Goal: Information Seeking & Learning: Learn about a topic

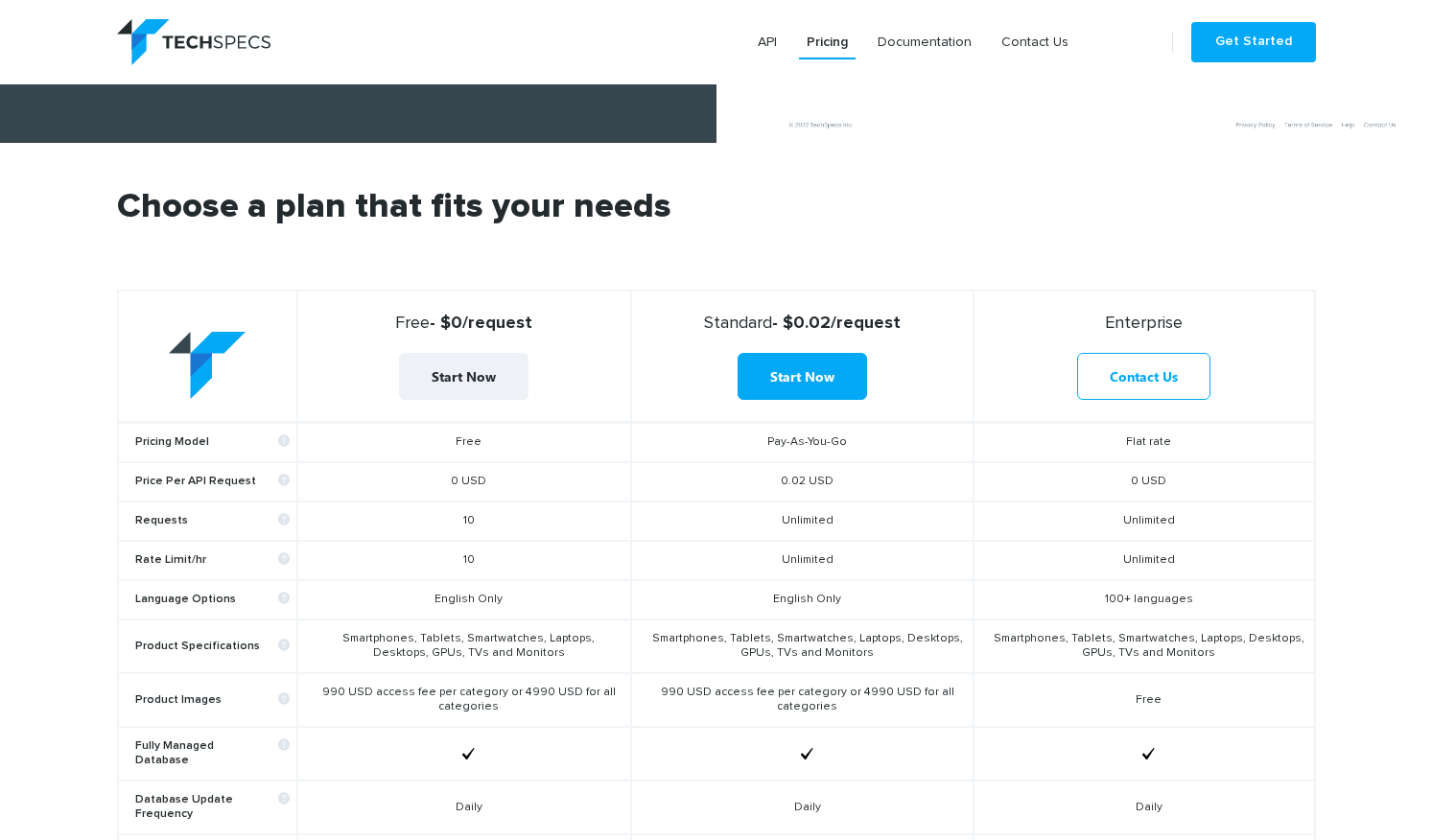
scroll to position [520, 0]
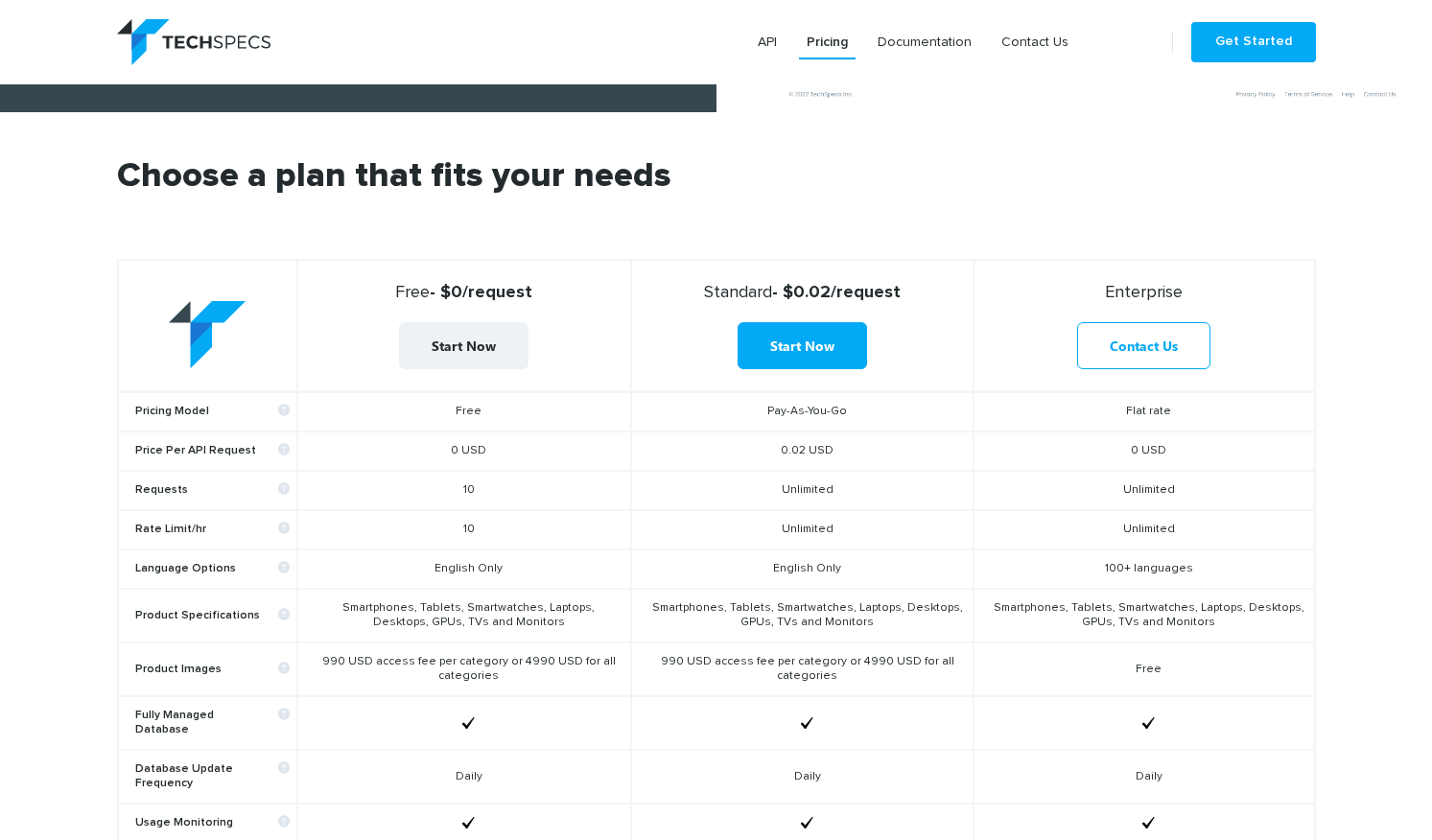
drag, startPoint x: 479, startPoint y: 539, endPoint x: 444, endPoint y: 495, distance: 56.2
click at [444, 494] on tbody "Pricing Model Free Pay-As-You-Go Flat rate Price Per API Request 0 USD 0.02 USD…" at bounding box center [716, 762] width 1196 height 741
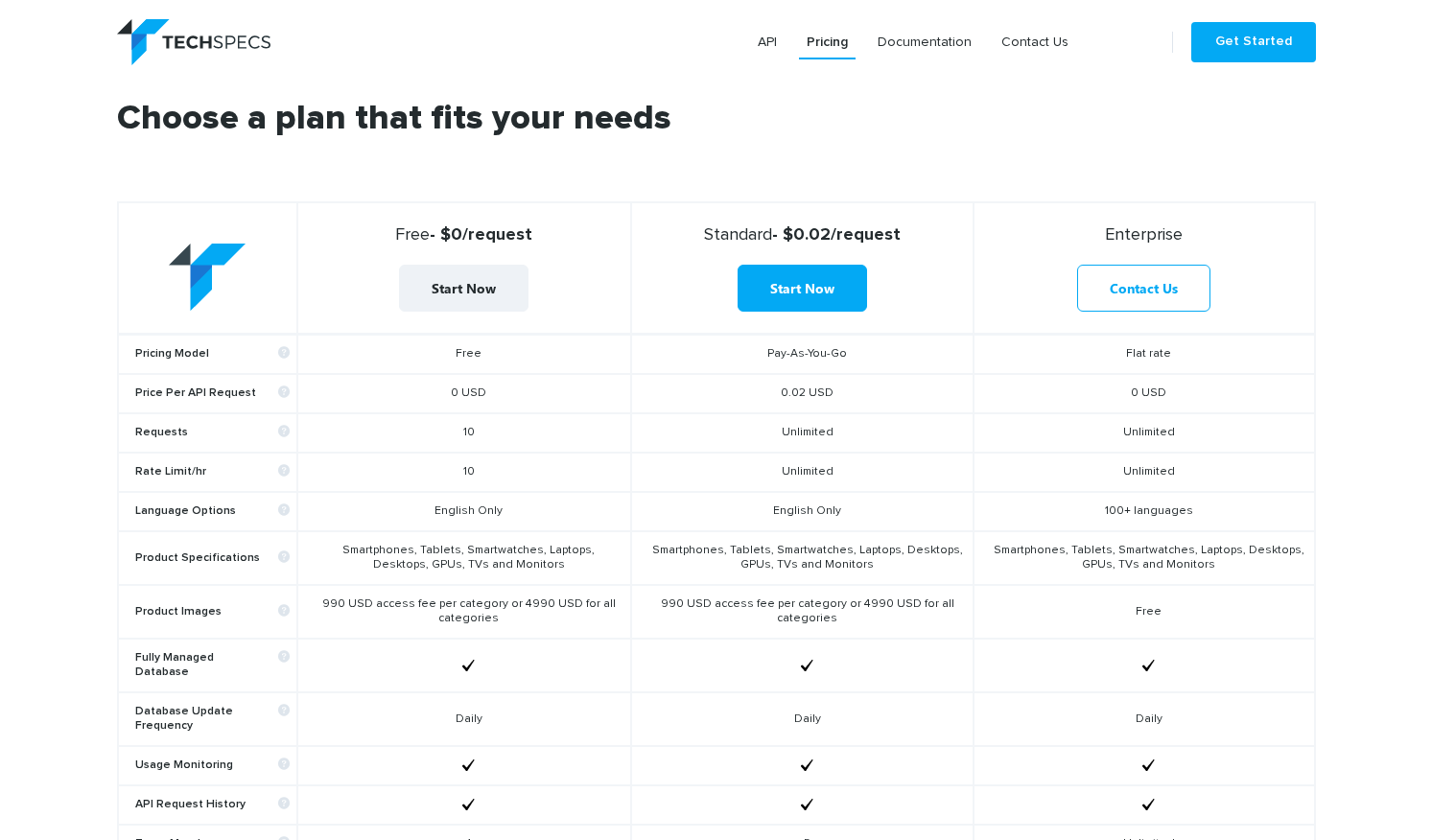
scroll to position [582, 0]
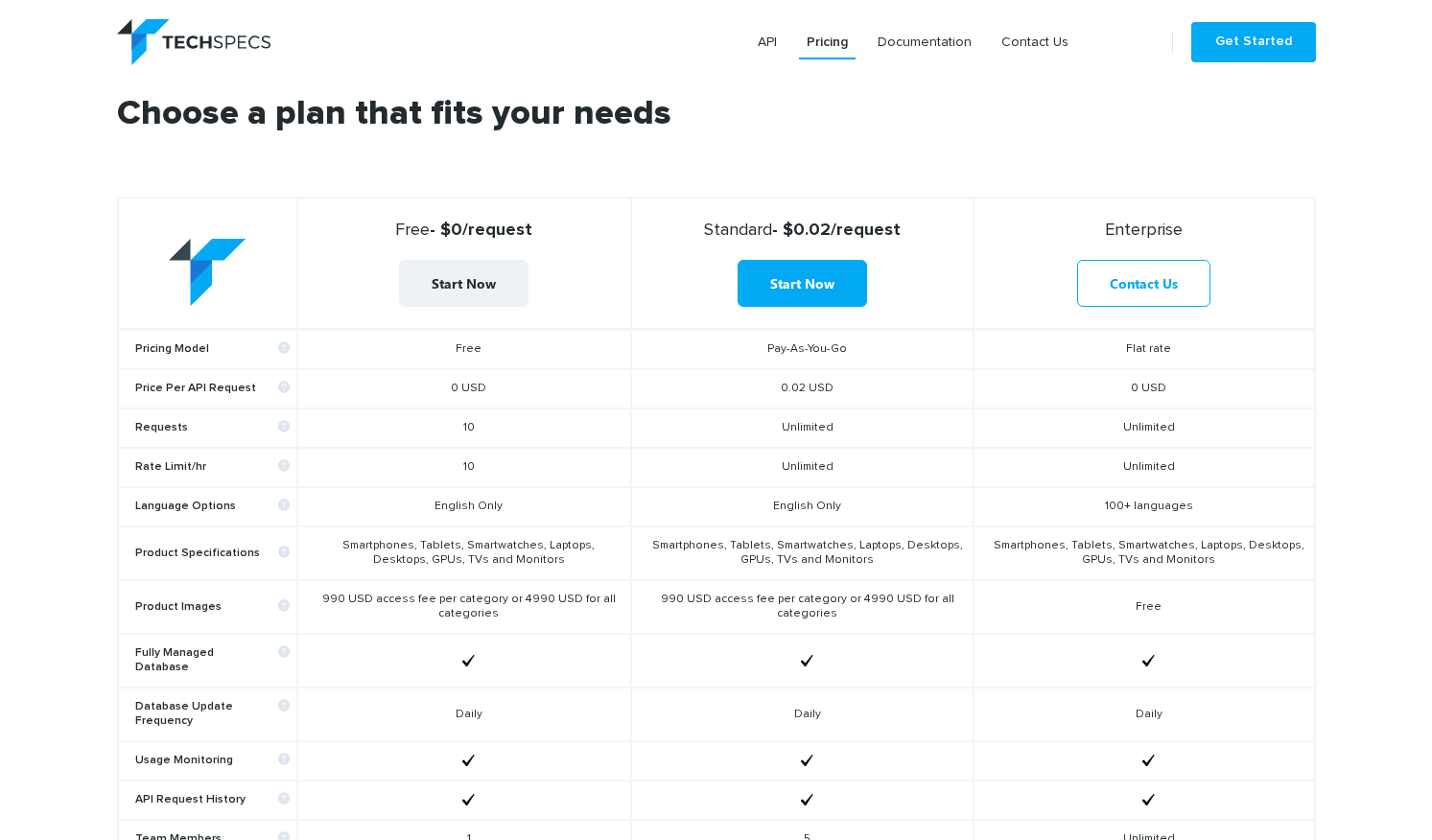
click at [482, 466] on td "10" at bounding box center [463, 467] width 334 height 39
drag, startPoint x: 496, startPoint y: 469, endPoint x: 419, endPoint y: 433, distance: 85.0
click at [419, 433] on tbody "Pricing Model Free Pay-As-You-Go Flat rate Price Per API Request 0 USD 0.02 USD…" at bounding box center [716, 700] width 1196 height 741
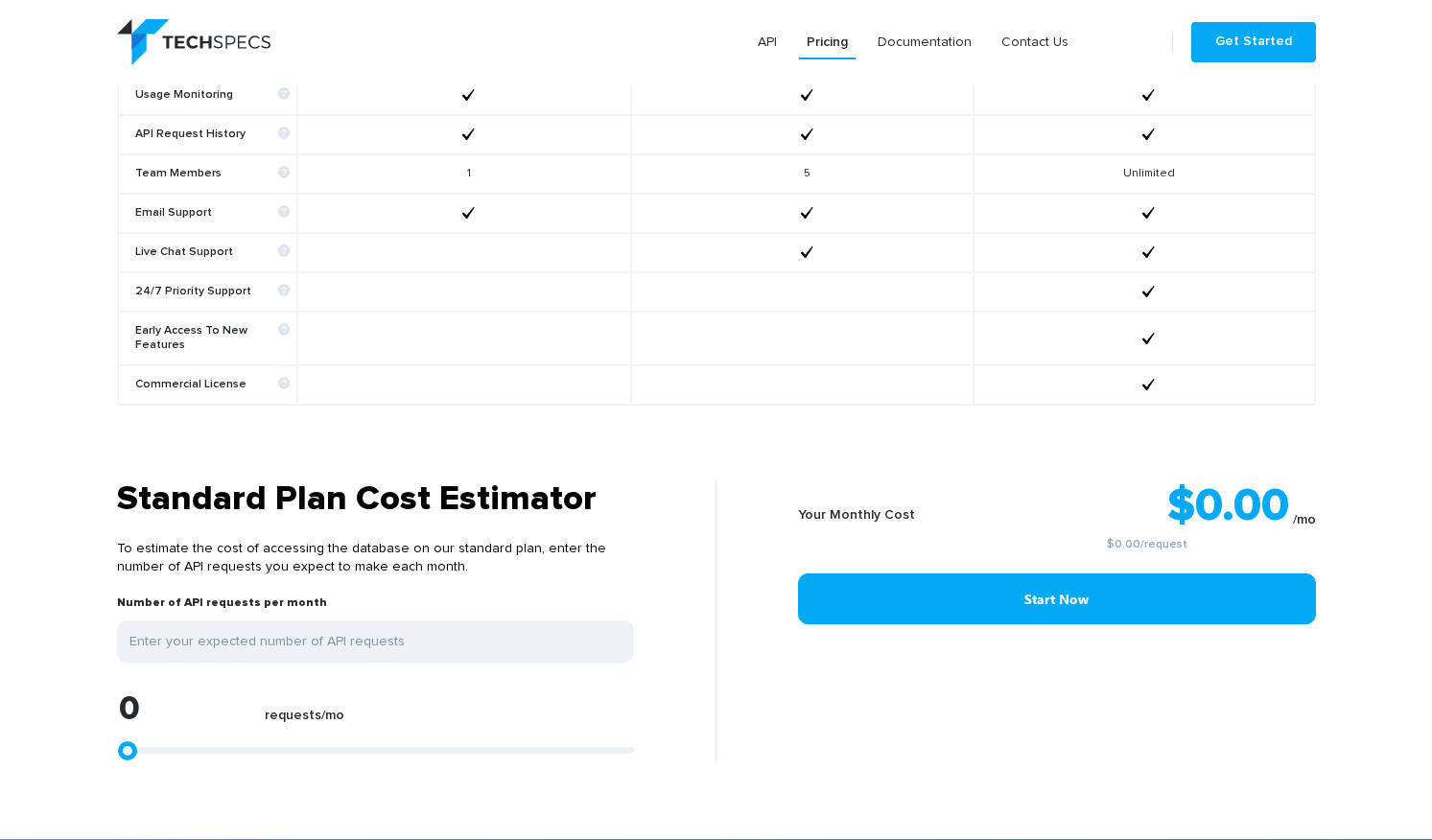
scroll to position [1738, 0]
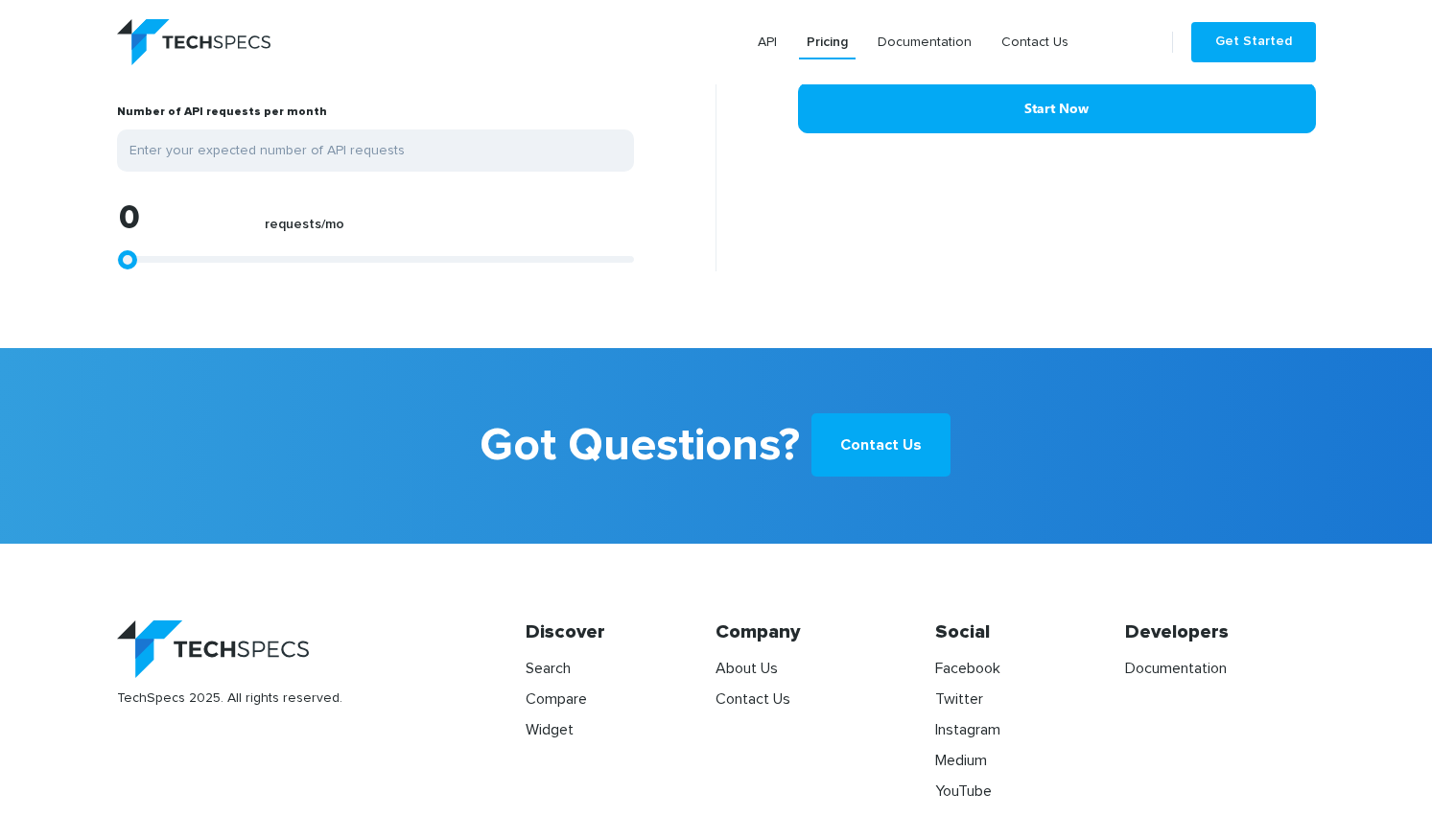
type input "928"
type input "4267"
type input "12059"
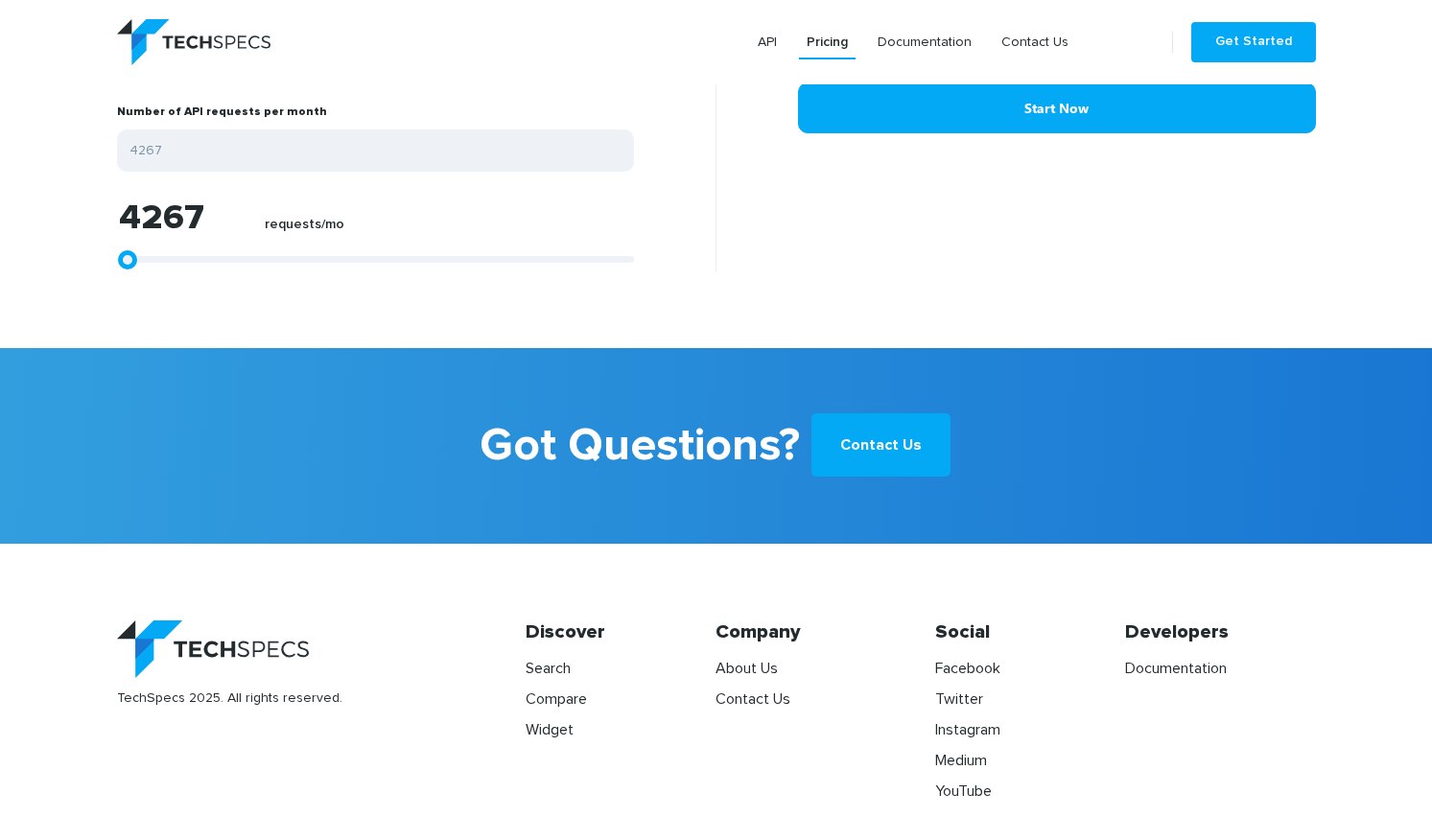
type input "12059"
type input "14657"
type input "15213"
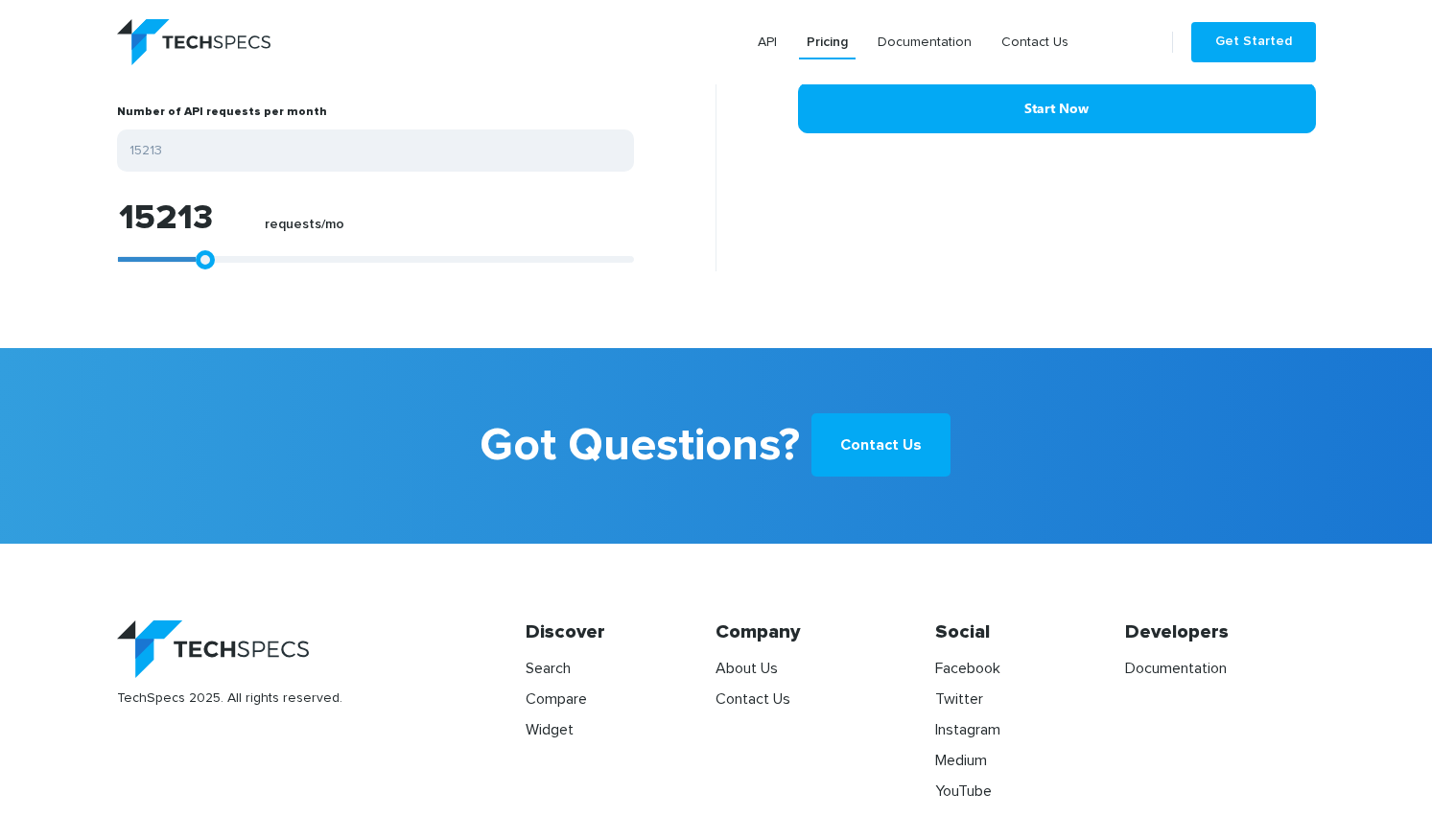
drag, startPoint x: 125, startPoint y: 243, endPoint x: 199, endPoint y: 243, distance: 74.0
click at [199, 250] on link at bounding box center [205, 260] width 19 height 19
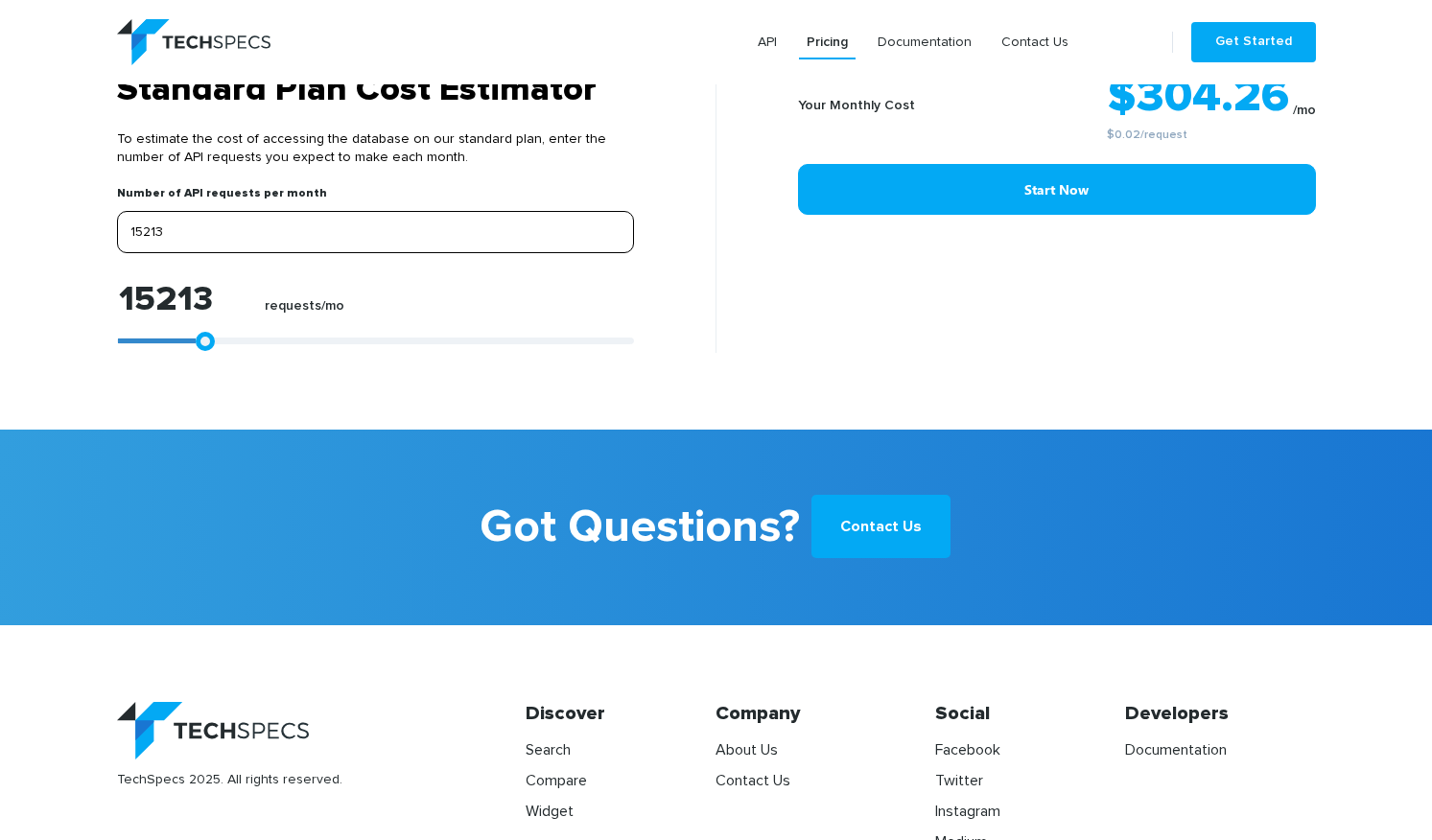
click at [240, 234] on input "15213" at bounding box center [375, 232] width 517 height 42
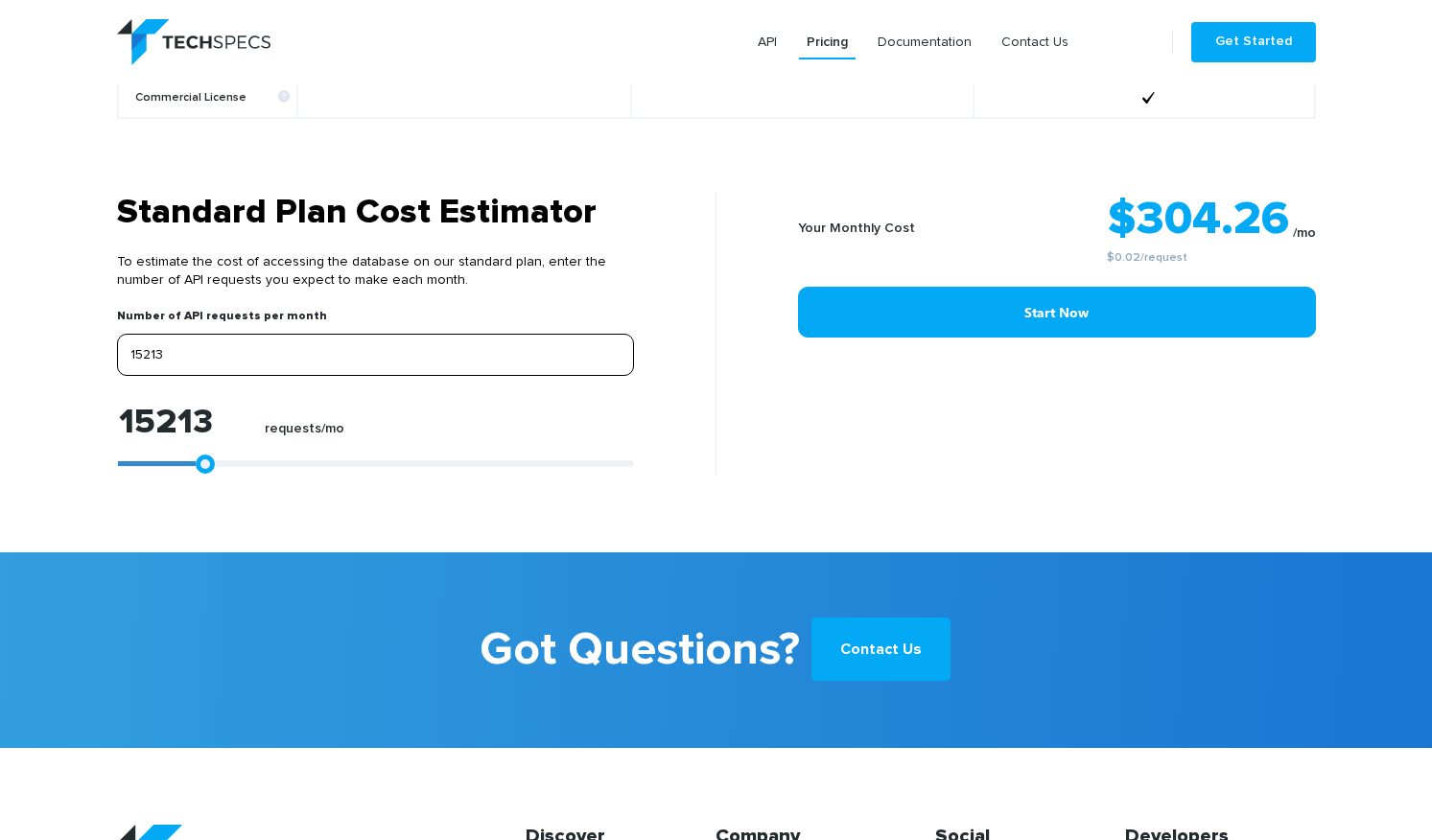
scroll to position [1521, 0]
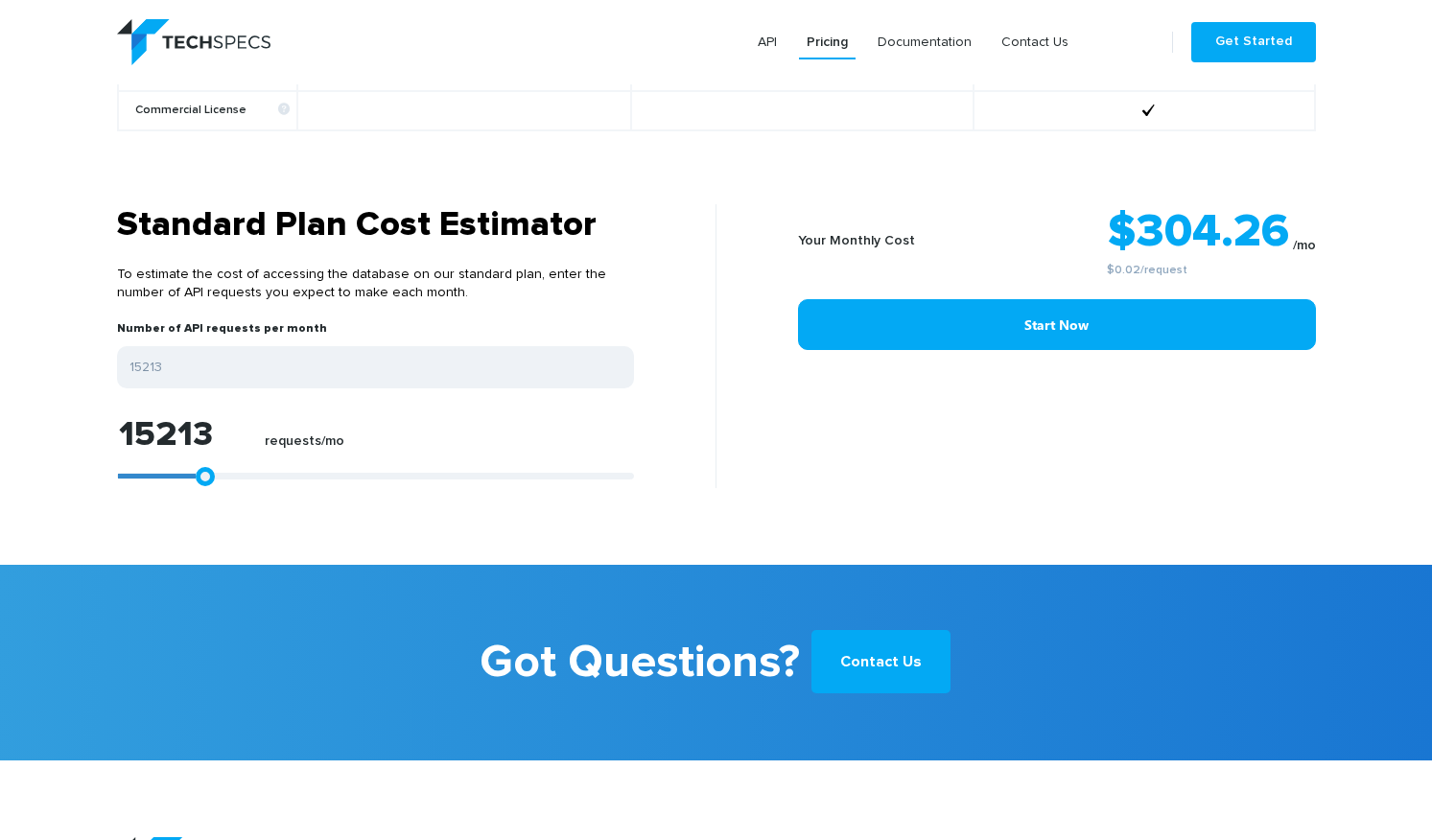
type input "17753"
type input "35378"
type input "51333"
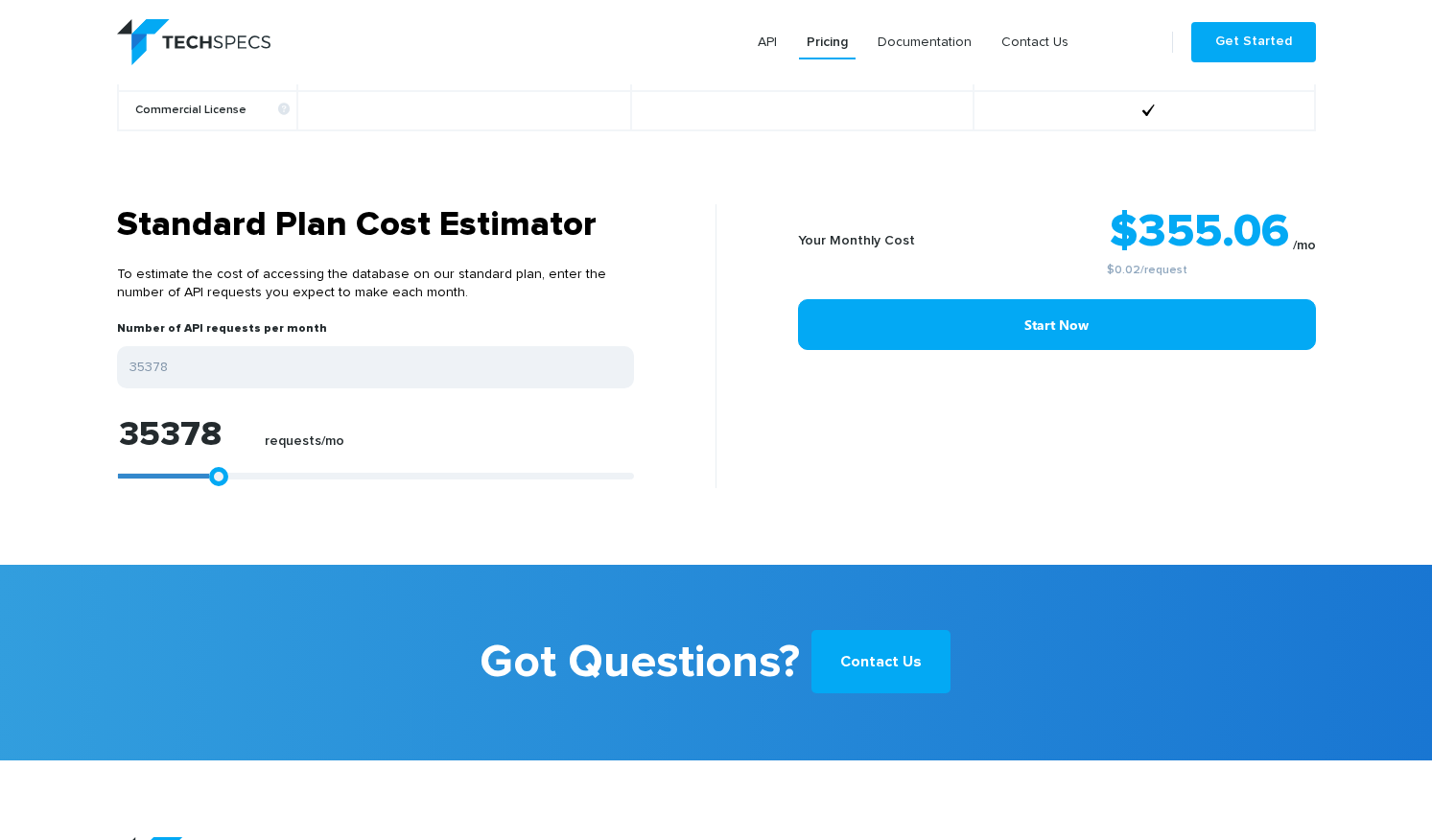
type input "51333"
type input "55971"
type input "57270"
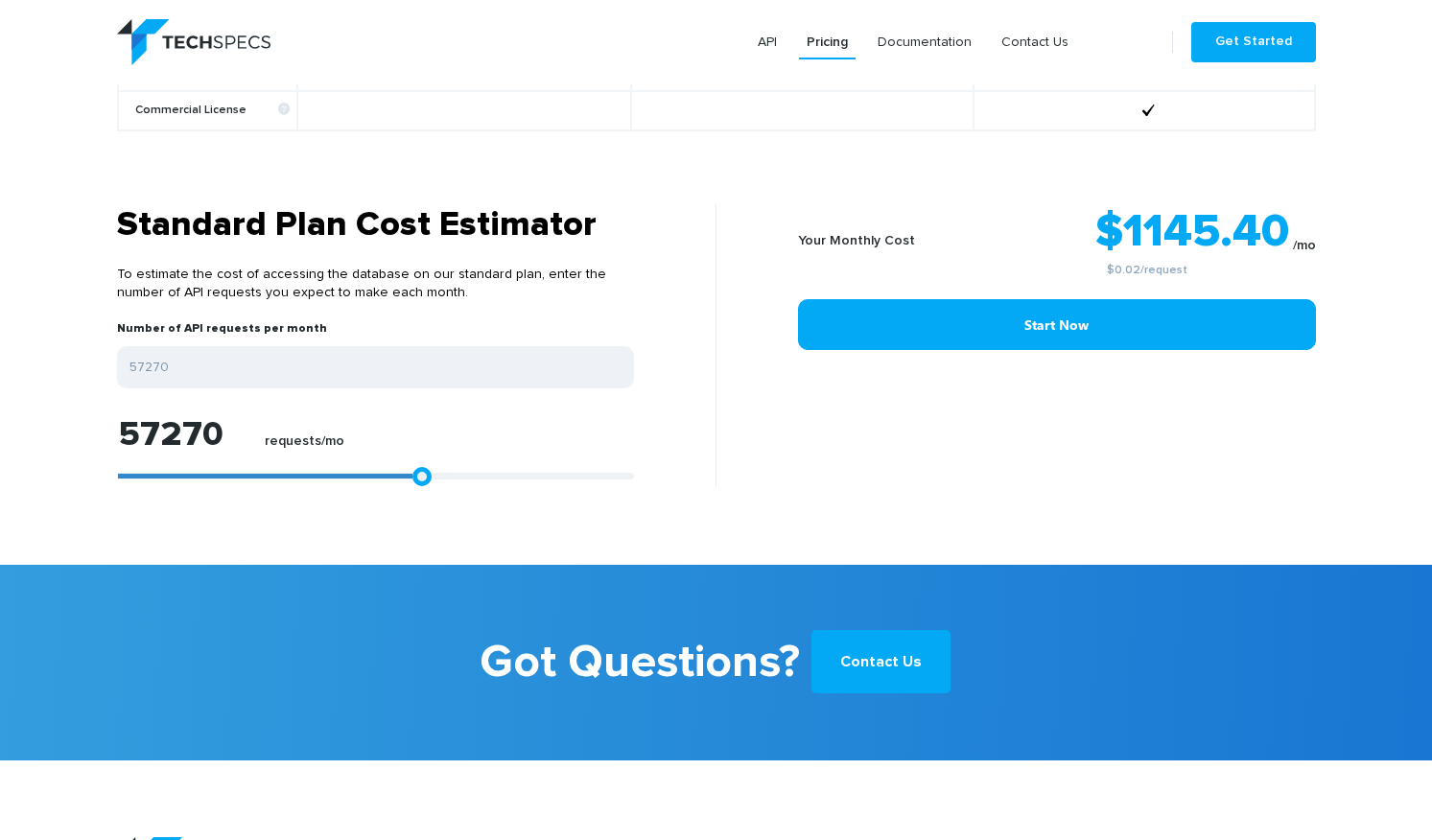
type input "60609"
type input "72112"
type input "83429"
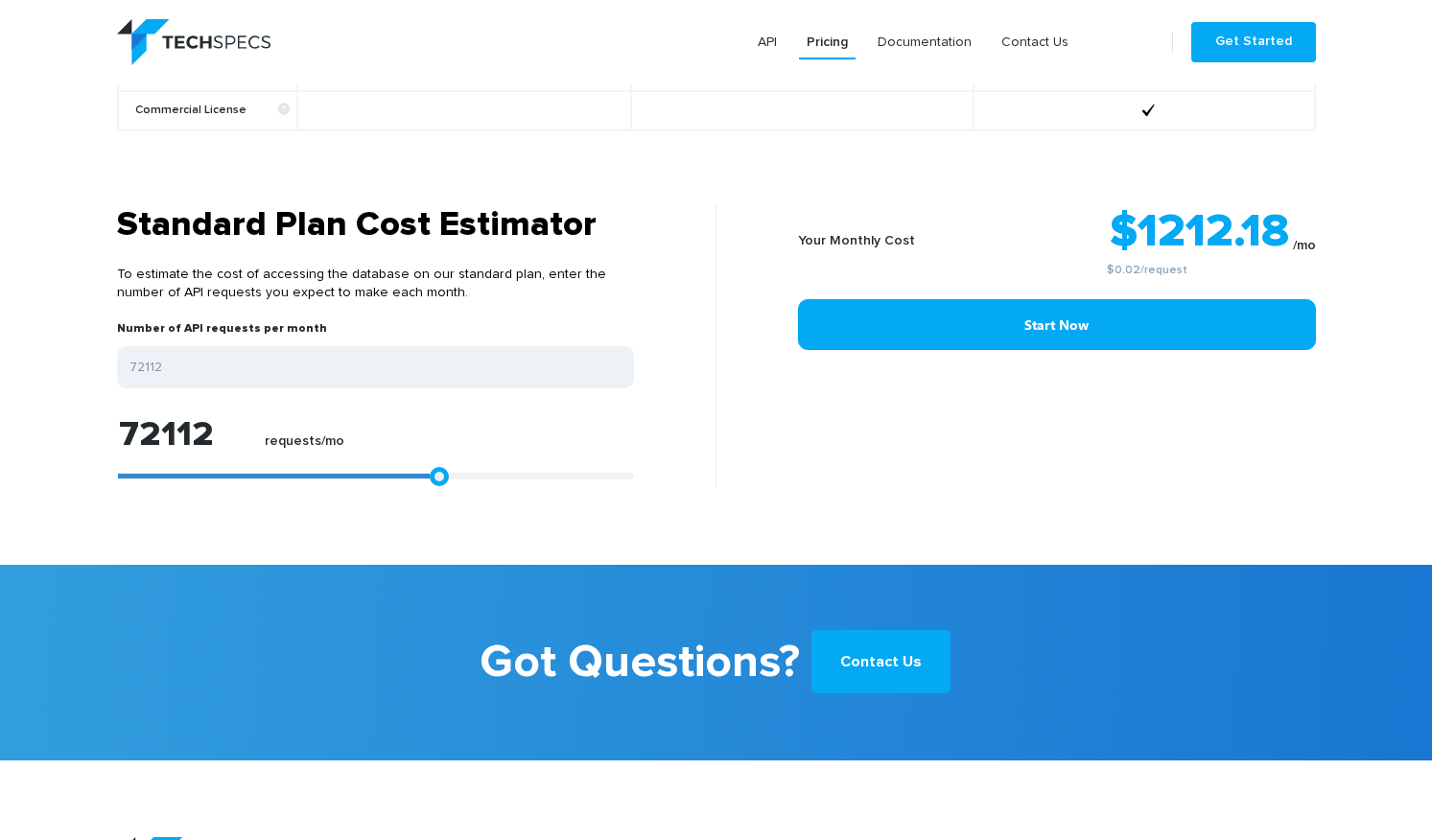
type input "83429"
type input "88253"
type input "89737"
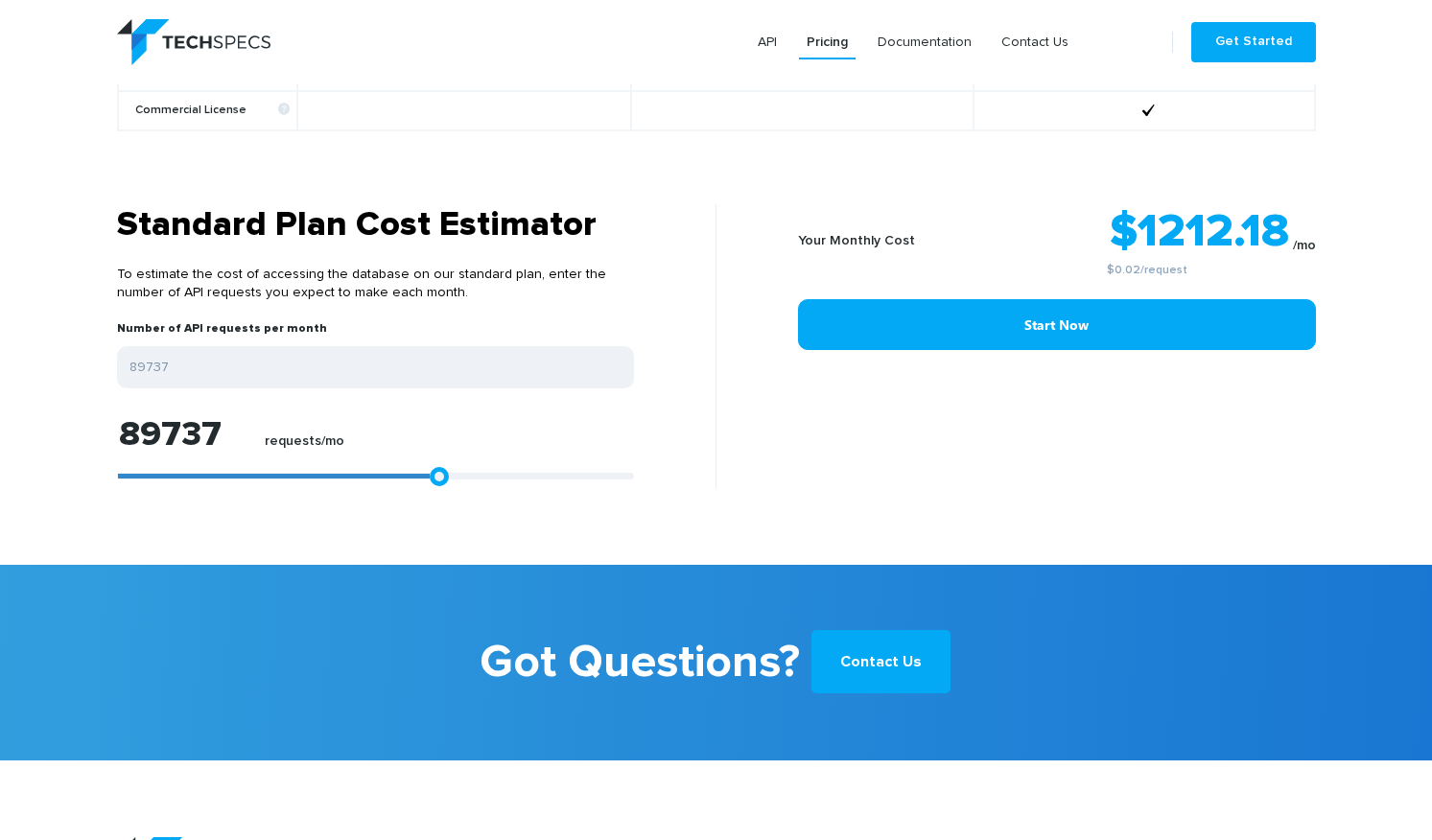
type input "89923"
type input "89737"
type input "60053"
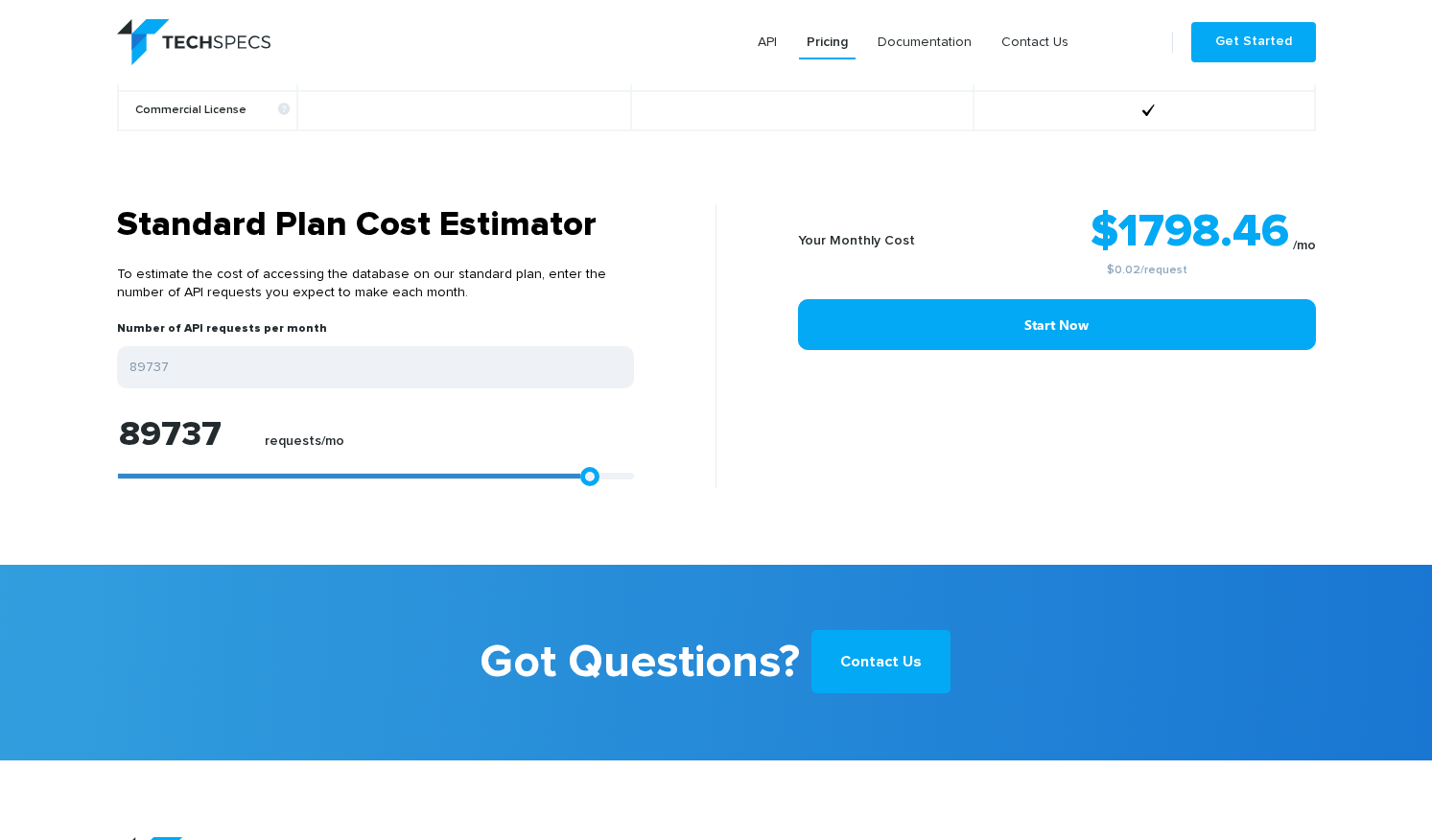
type input "60053"
type input "29255"
type input "6621"
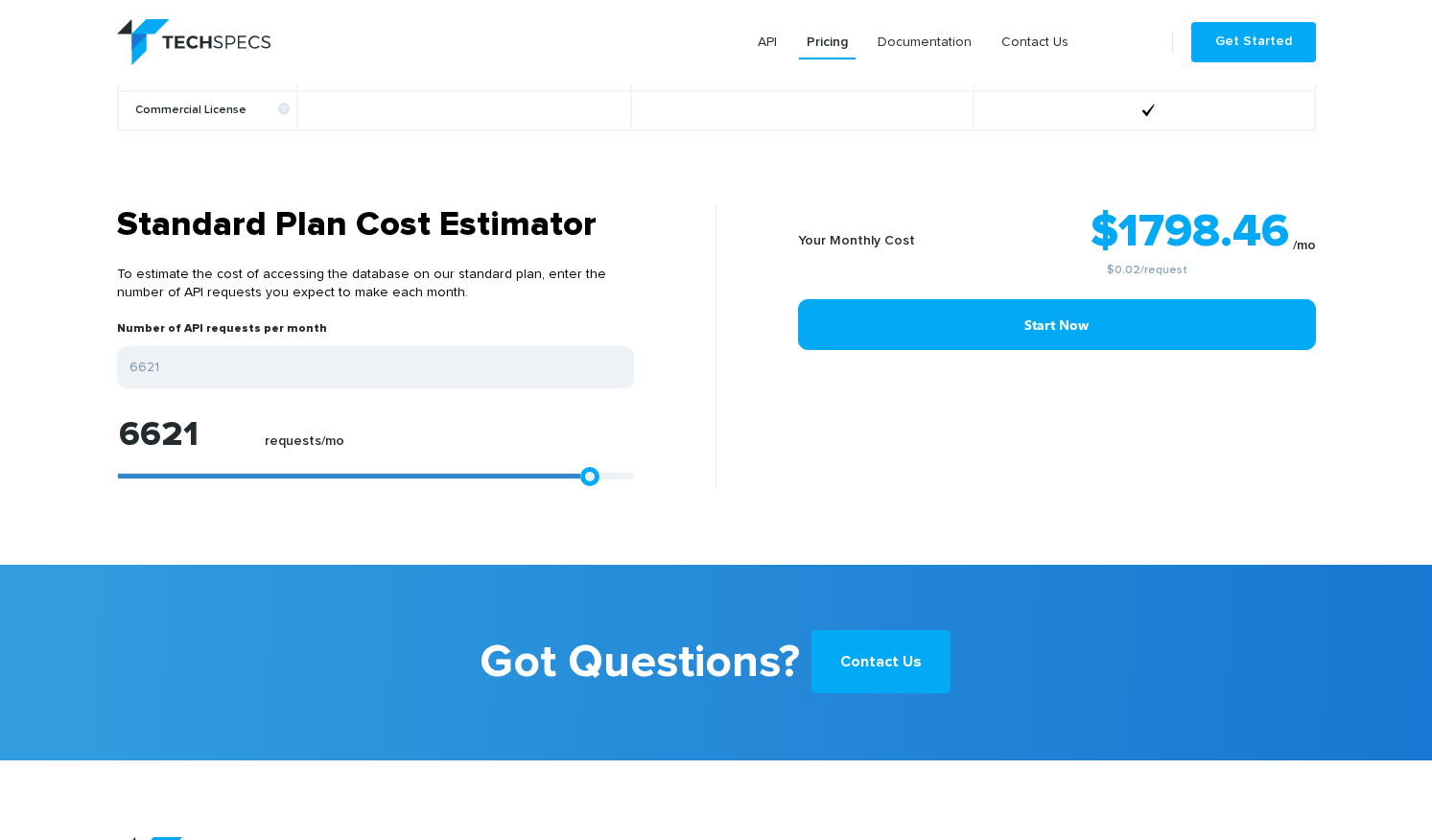
type input "0"
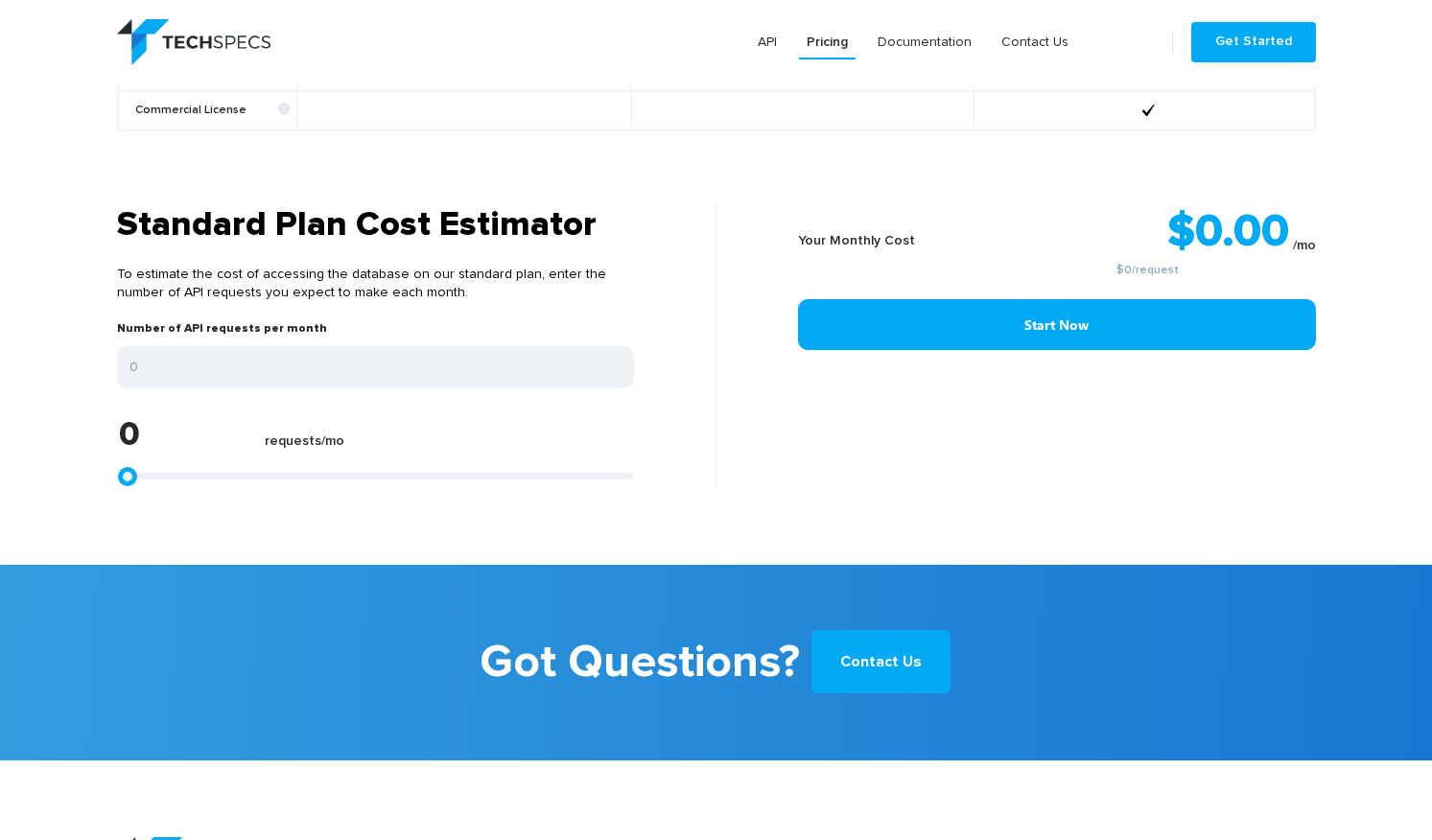
type input "1426"
type input "6064"
type input "7920"
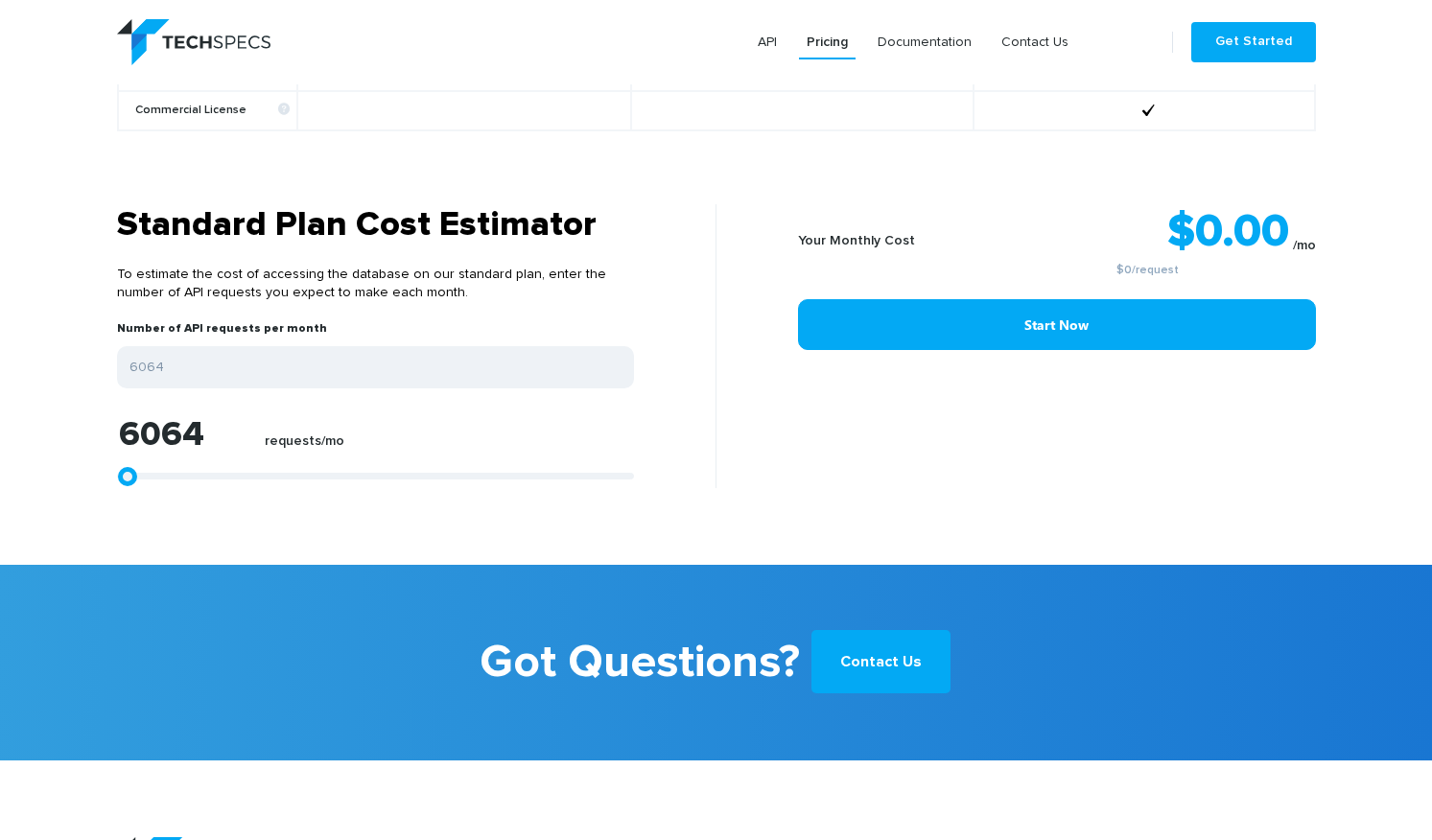
type input "7920"
type input "8291"
type input "7734"
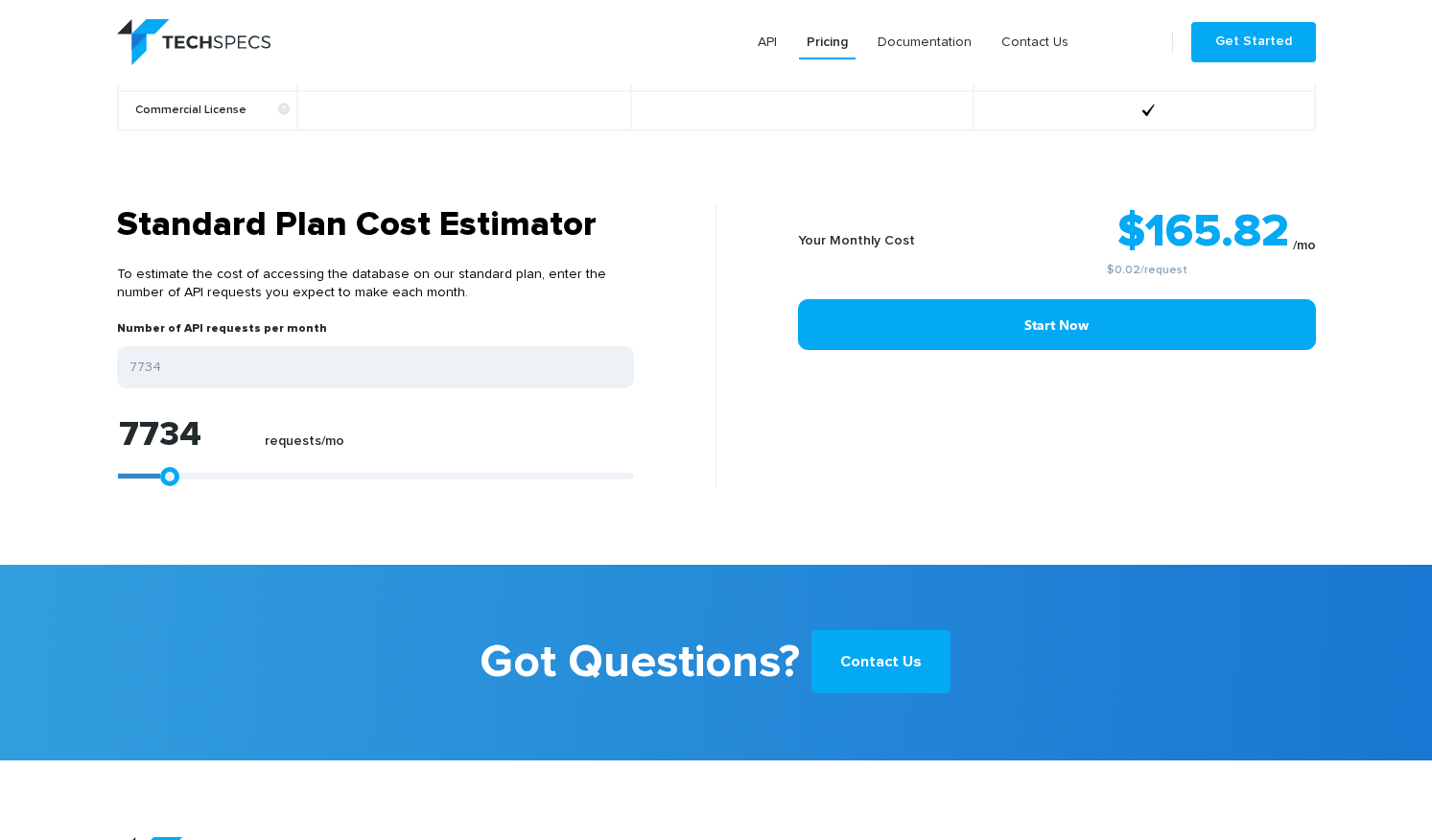
type input "6807"
type input "6064"
type input "5693"
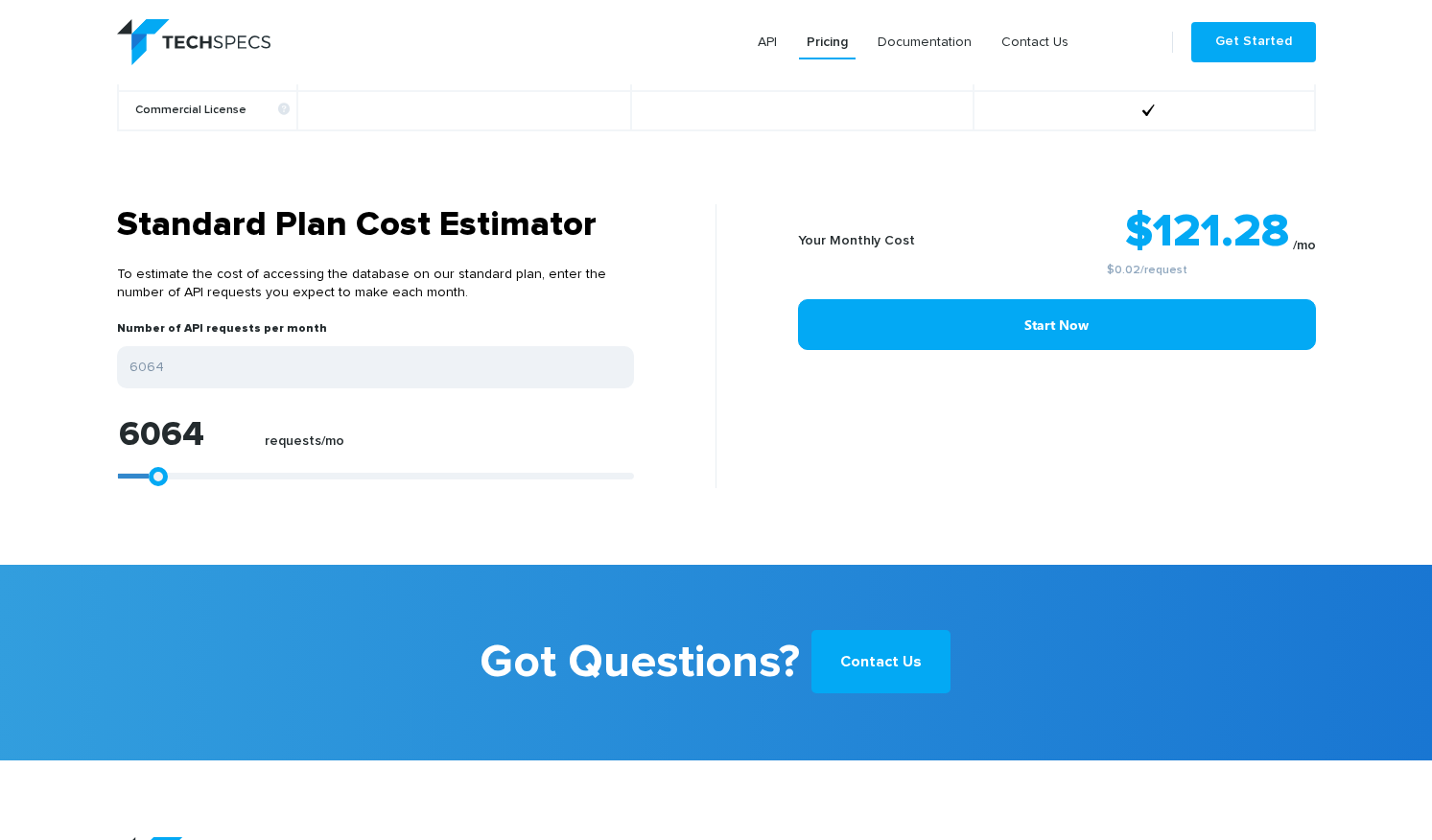
type input "5693"
type input "5508"
type input "4951"
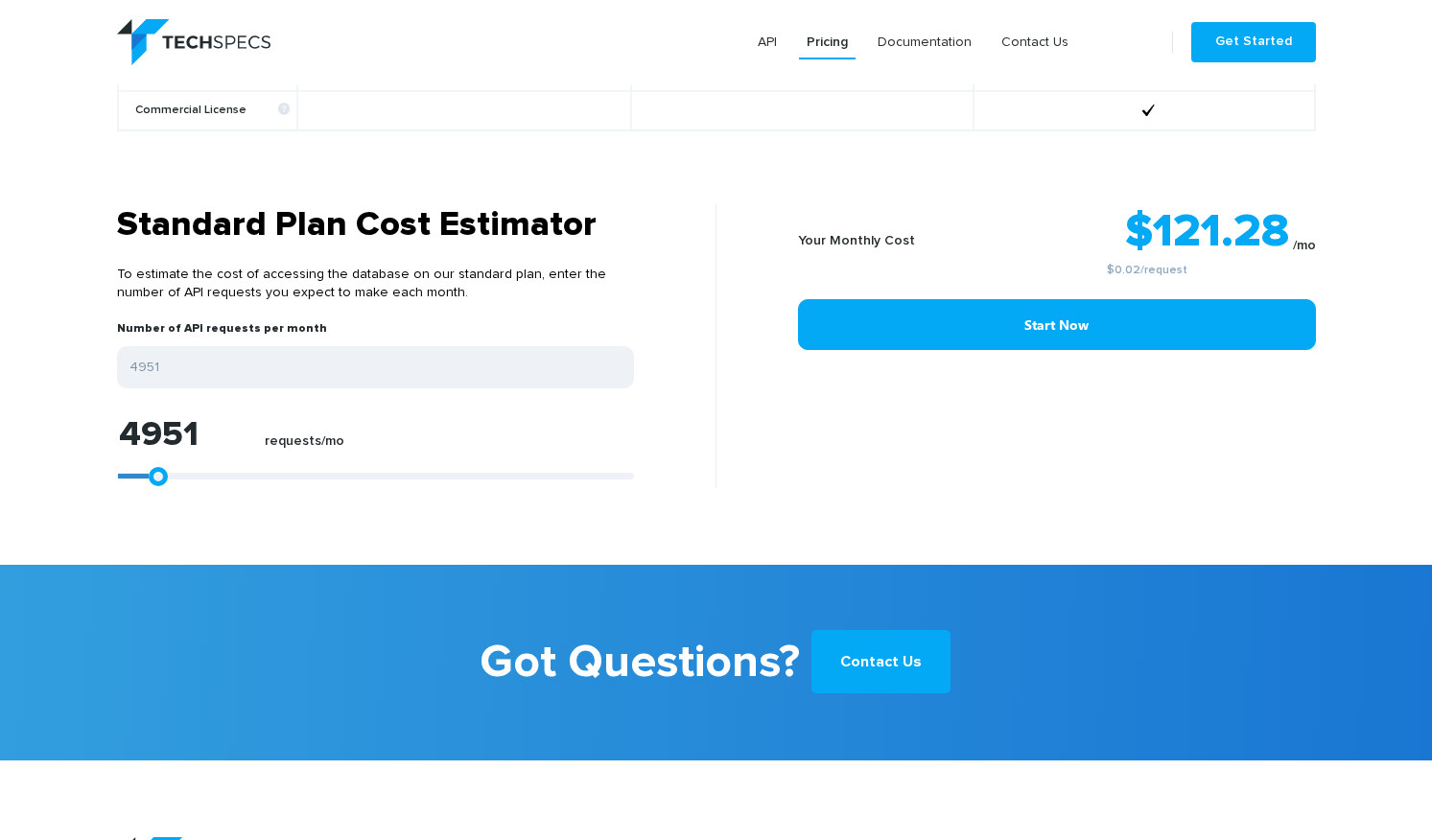
type input "2354"
type input "0"
type input "128"
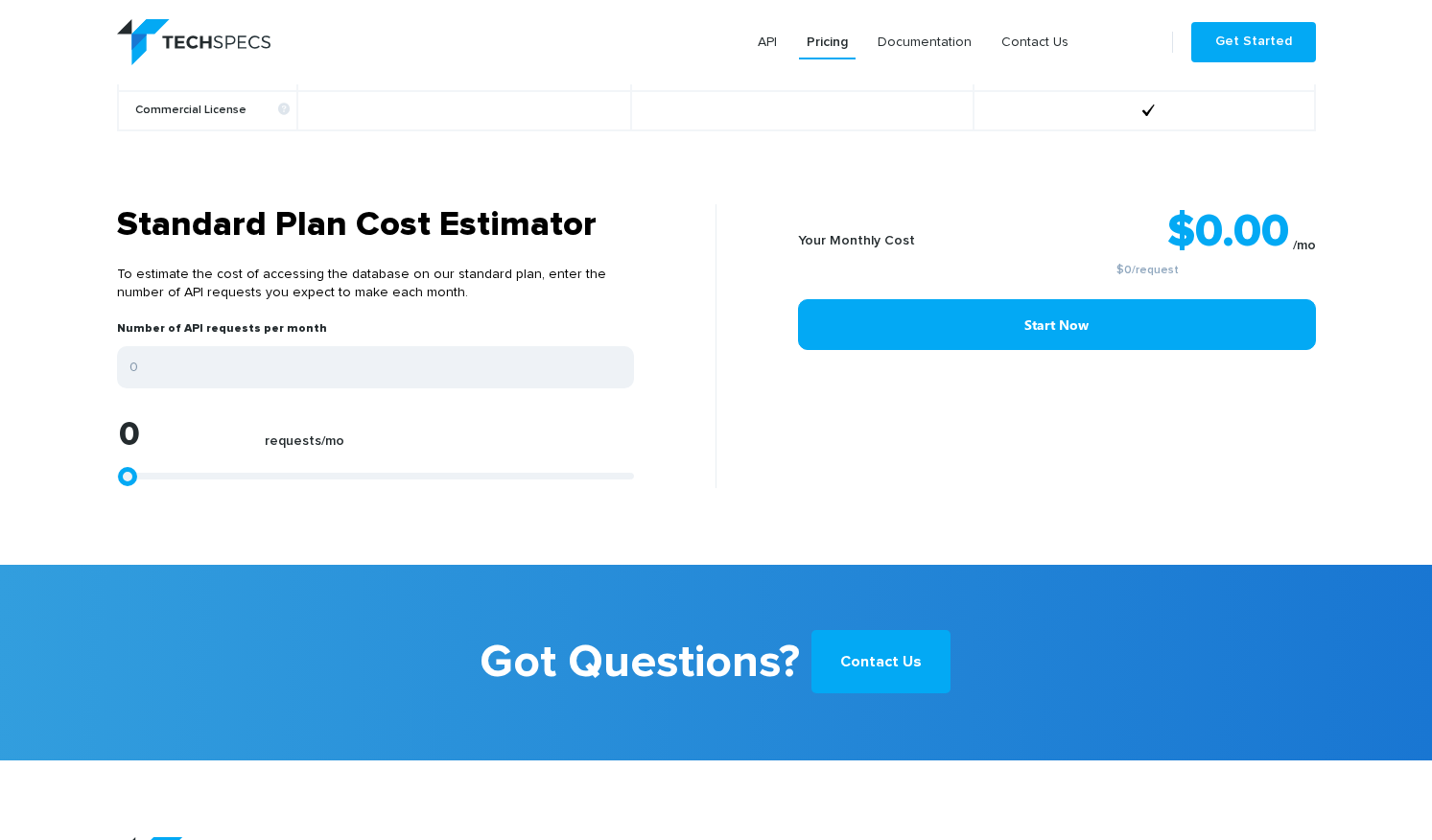
type input "128"
type input "313"
type input "499"
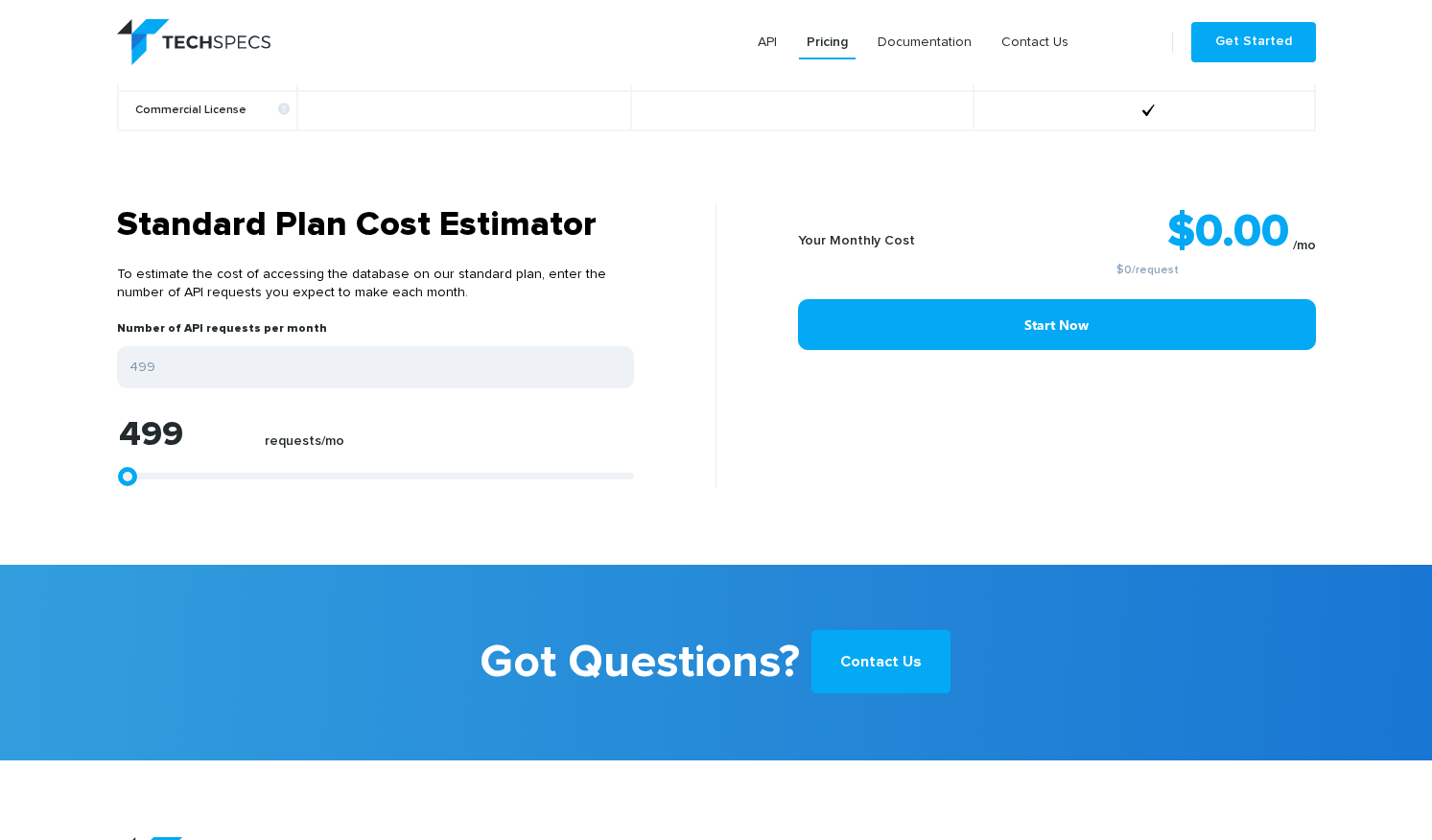
type input "684"
type input "870"
drag, startPoint x: 210, startPoint y: 467, endPoint x: 130, endPoint y: 463, distance: 80.1
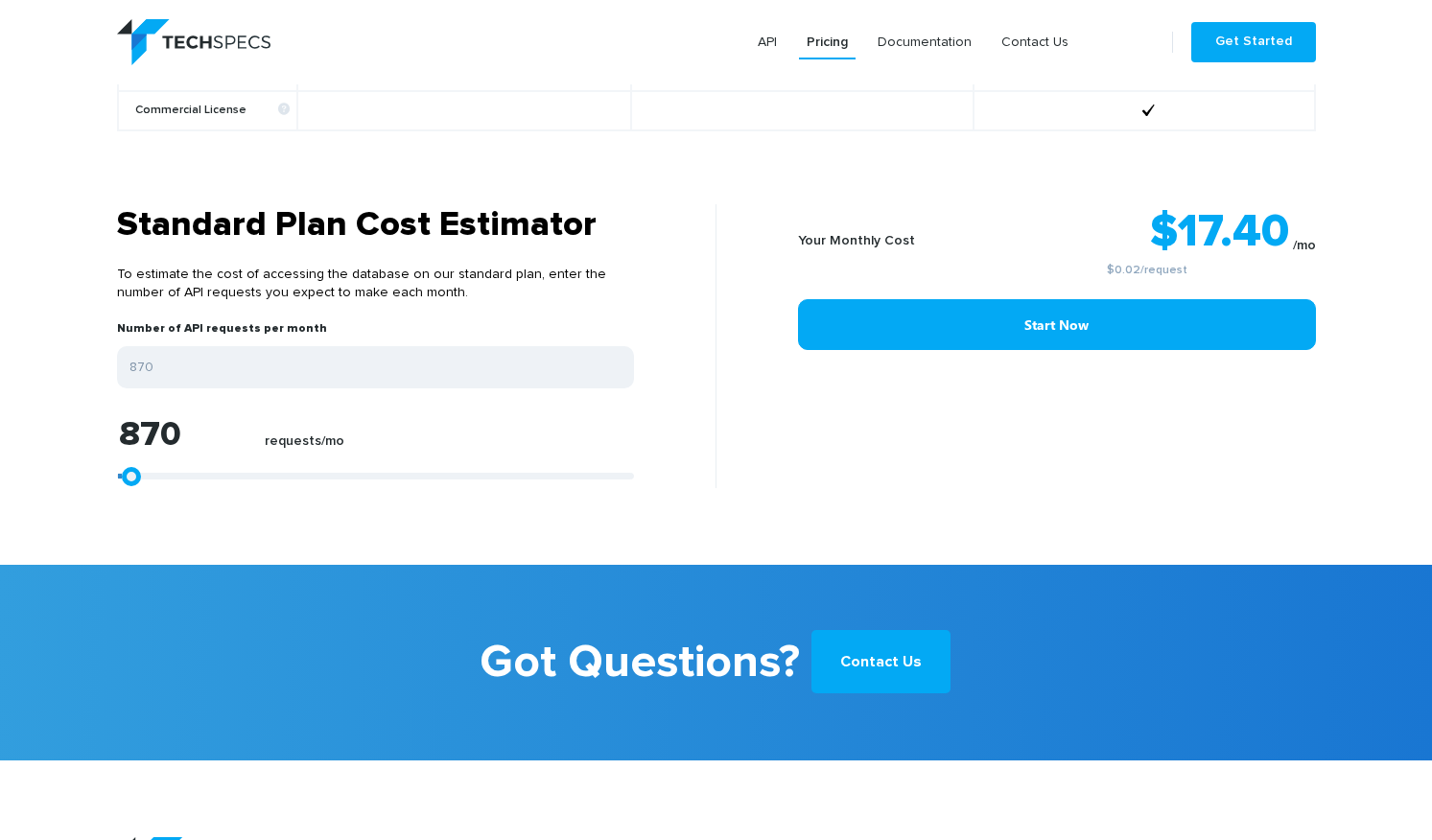
click at [130, 467] on link at bounding box center [131, 477] width 19 height 19
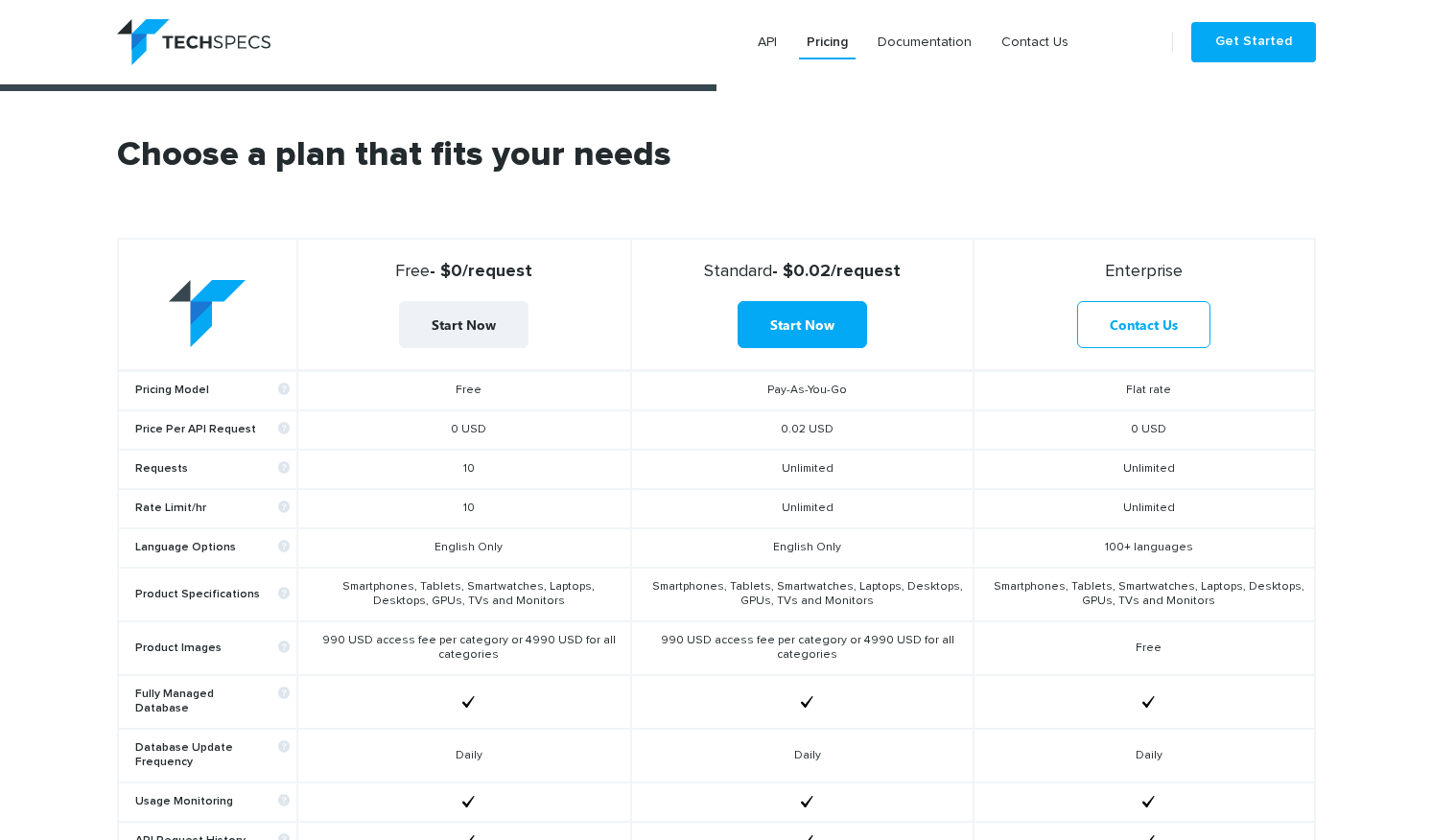
scroll to position [0, 0]
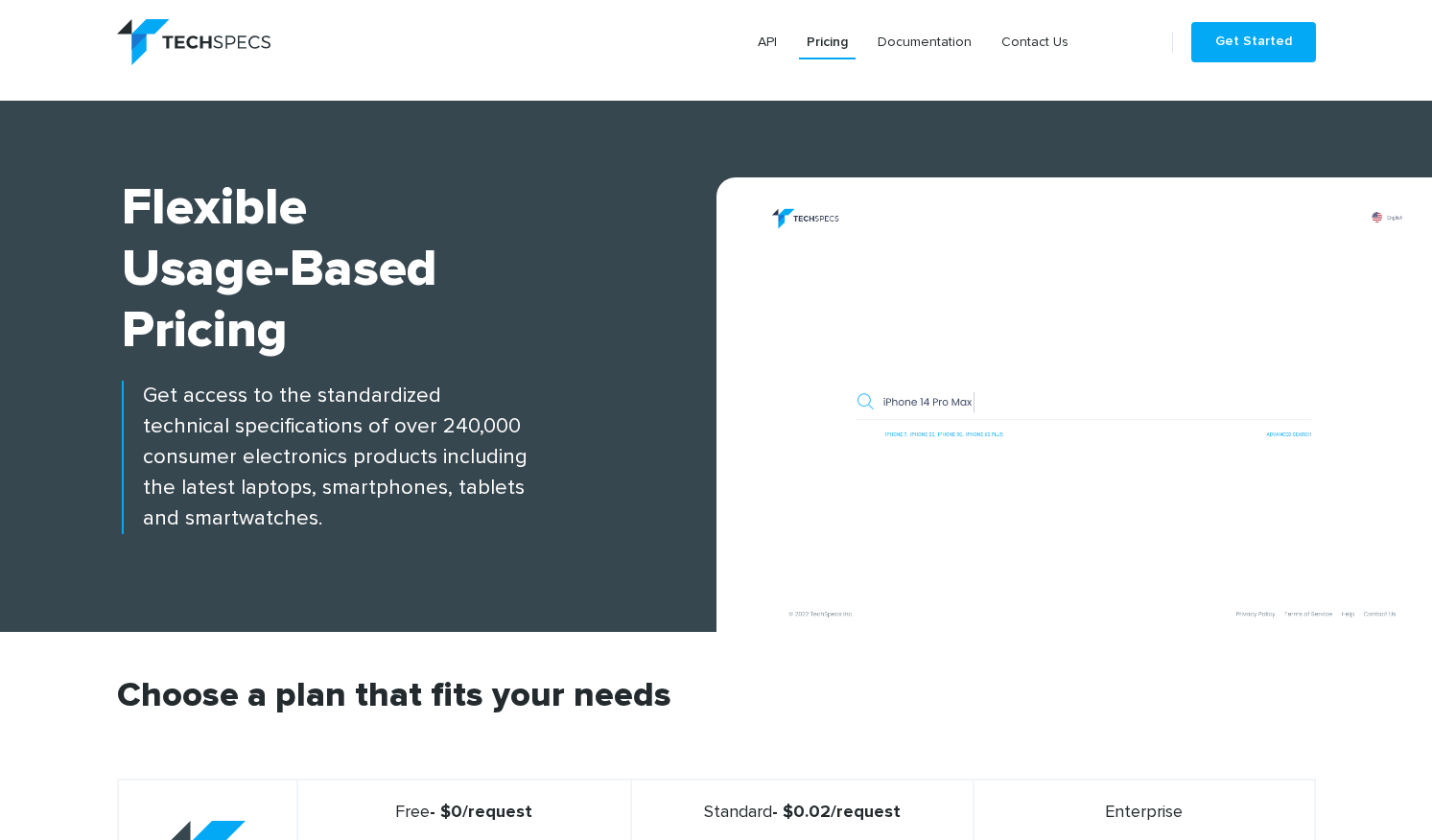
click at [942, 401] on img at bounding box center [1084, 414] width 697 height 435
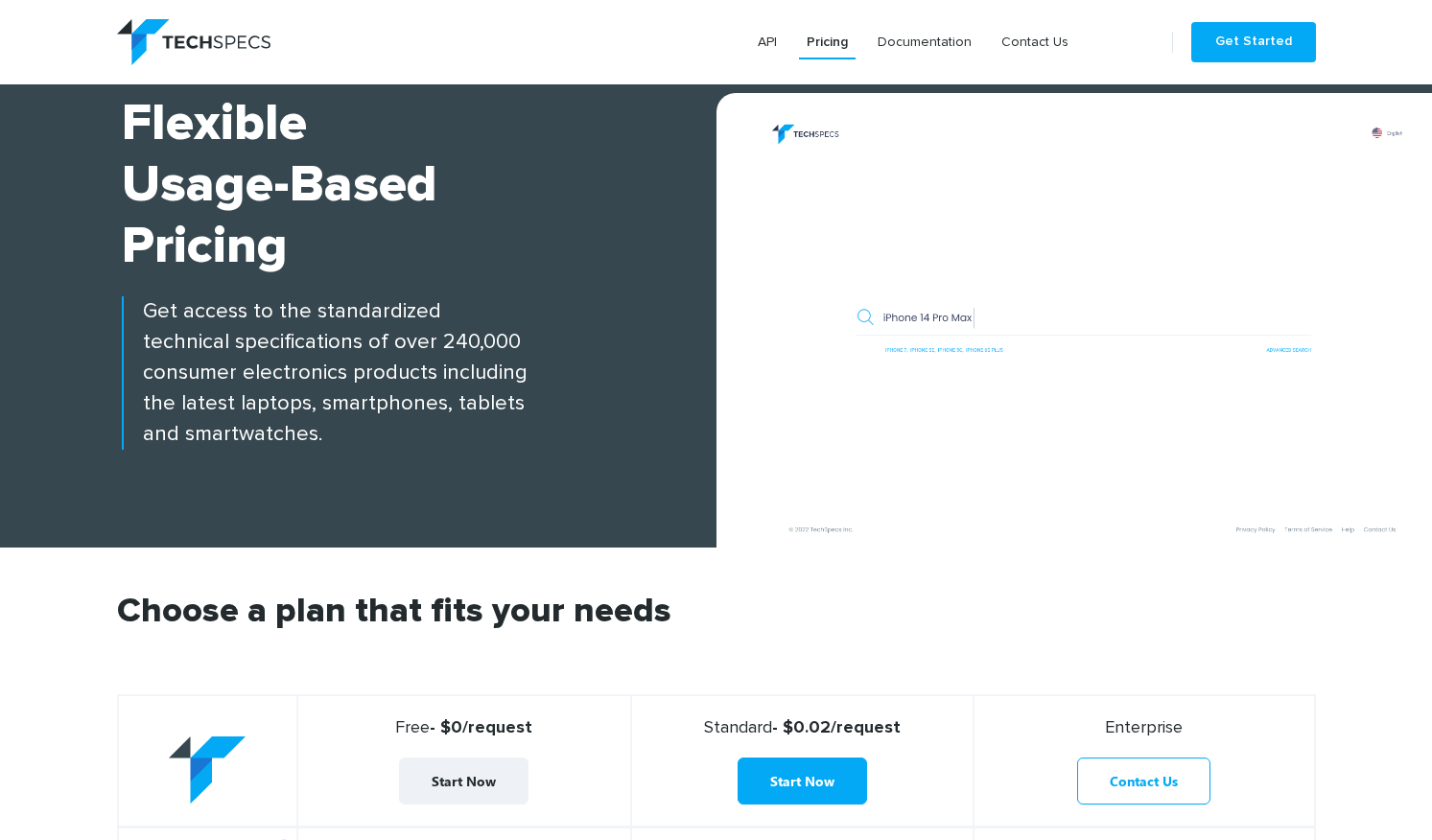
scroll to position [89, 0]
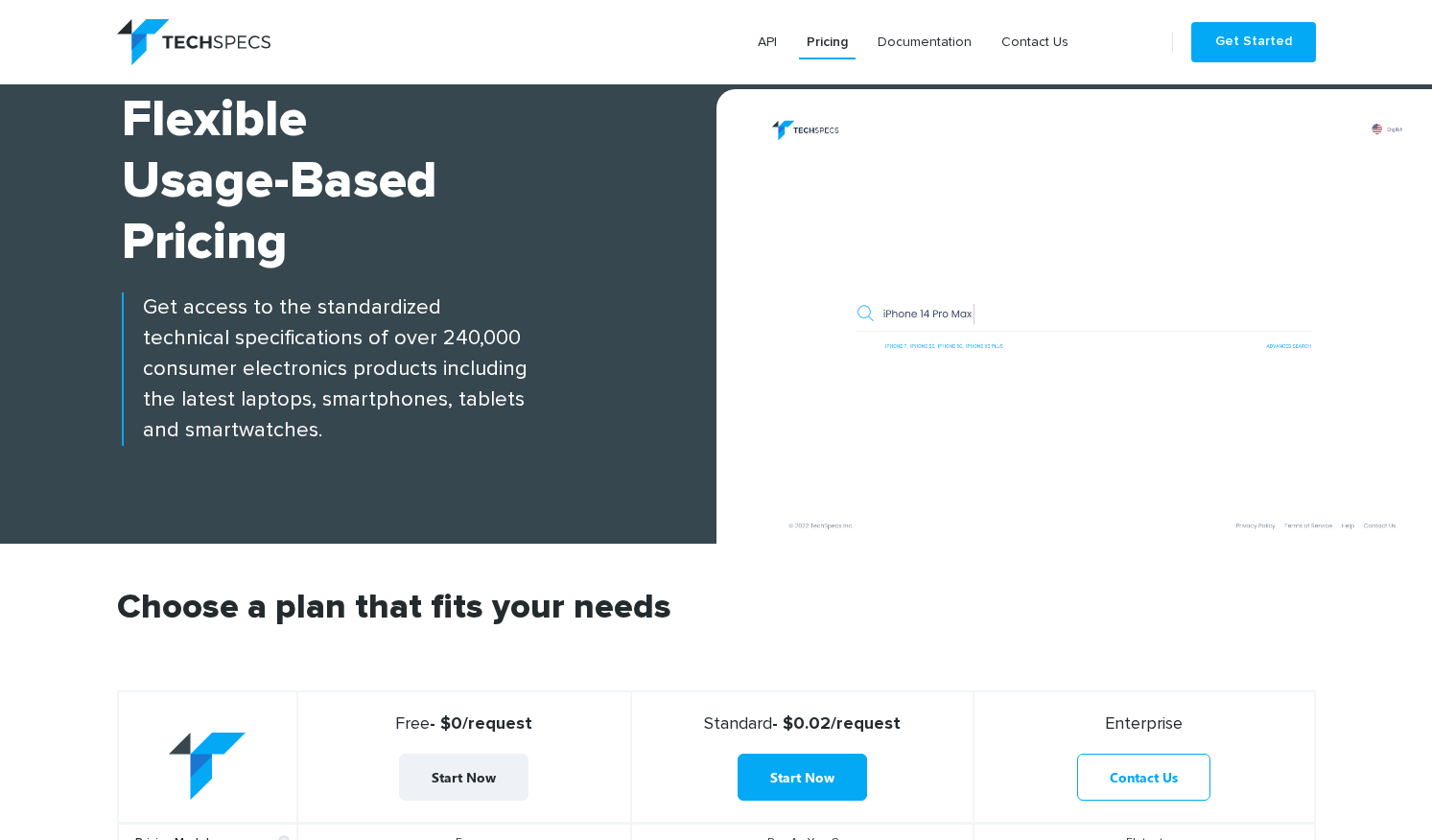
click at [792, 377] on img at bounding box center [1084, 325] width 697 height 435
click at [972, 517] on img at bounding box center [1084, 325] width 697 height 435
click at [191, 24] on img at bounding box center [194, 42] width 154 height 46
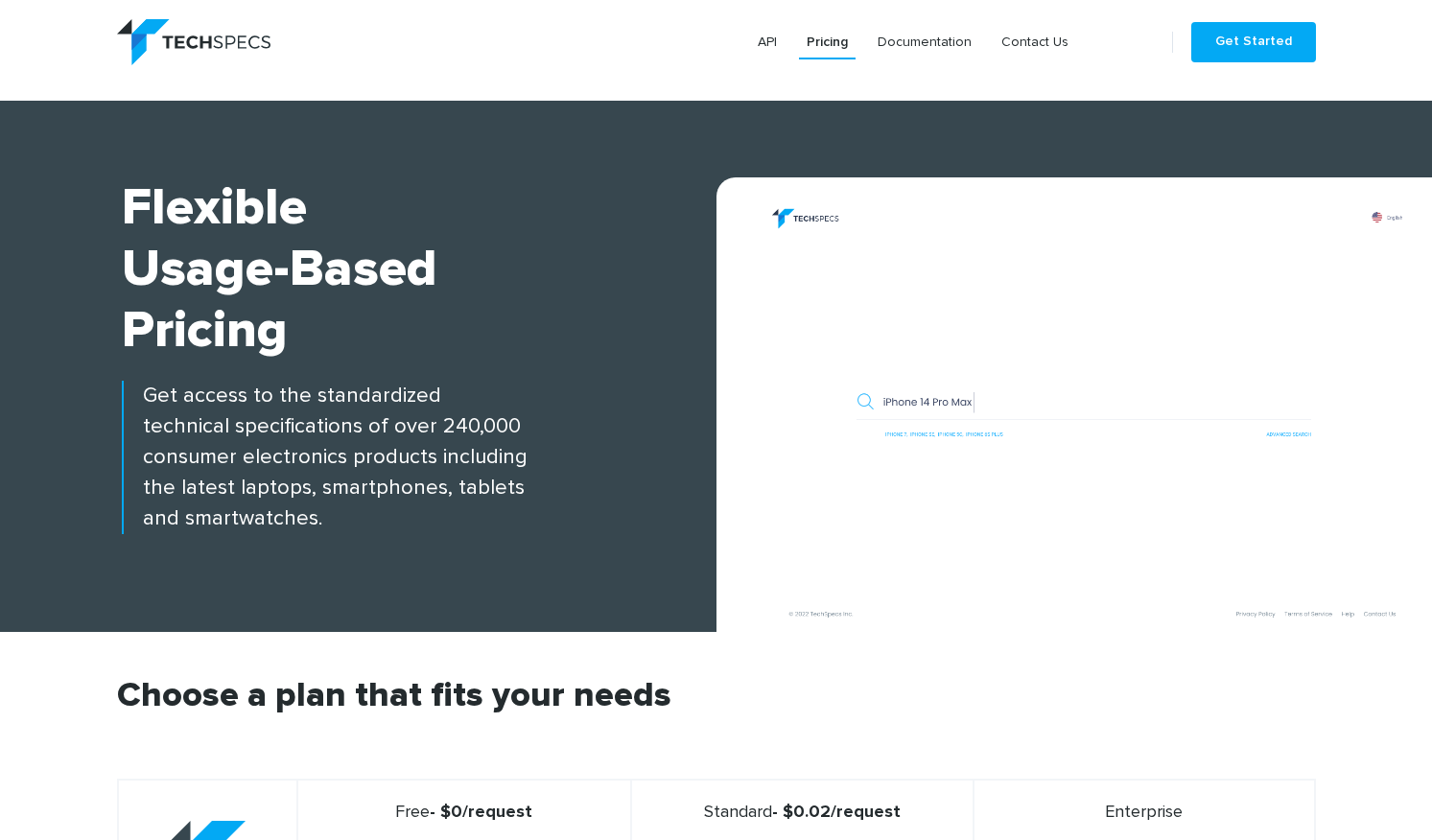
click at [174, 55] on img at bounding box center [194, 42] width 154 height 46
click at [140, 21] on img at bounding box center [194, 42] width 154 height 46
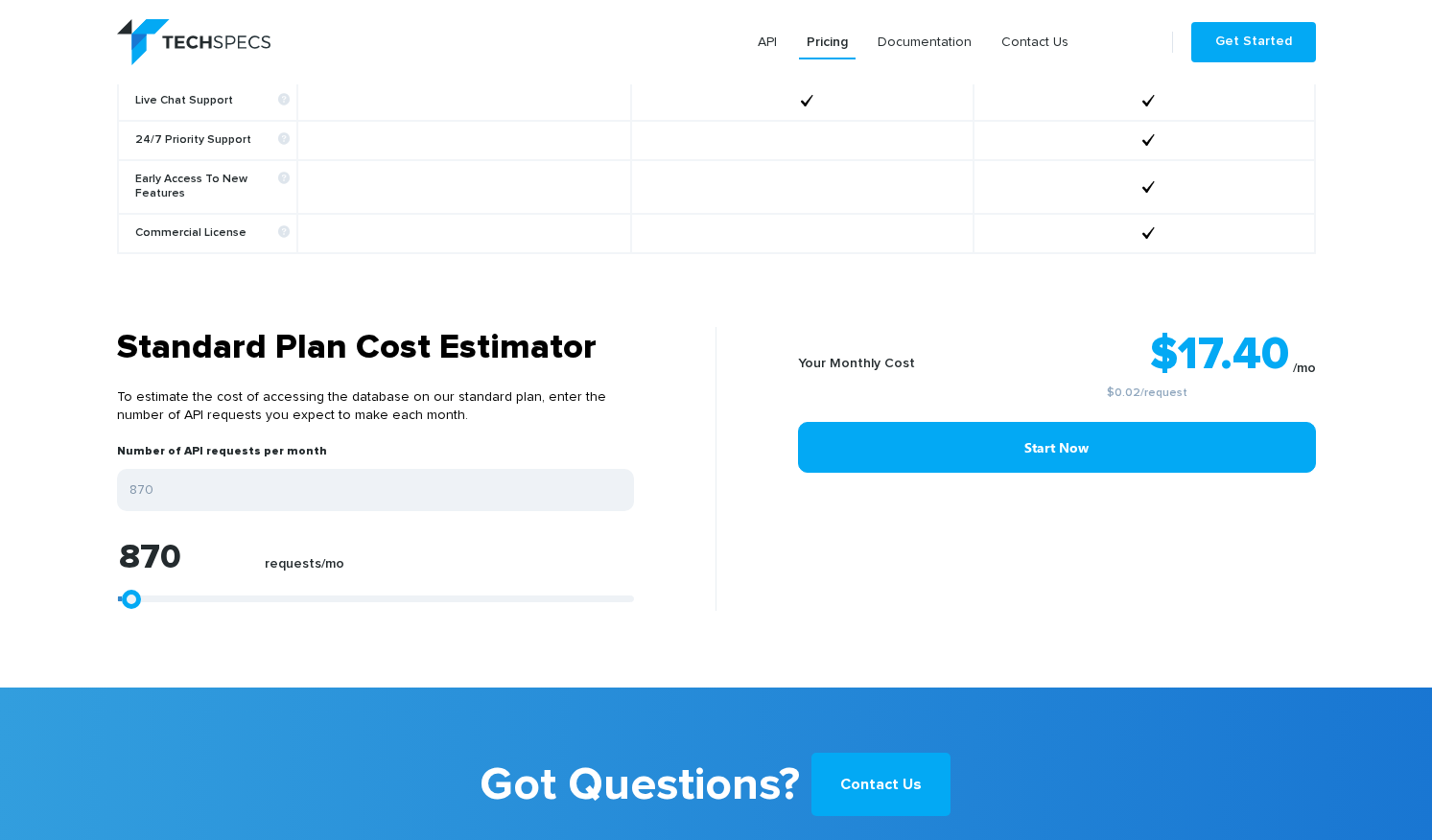
scroll to position [1738, 0]
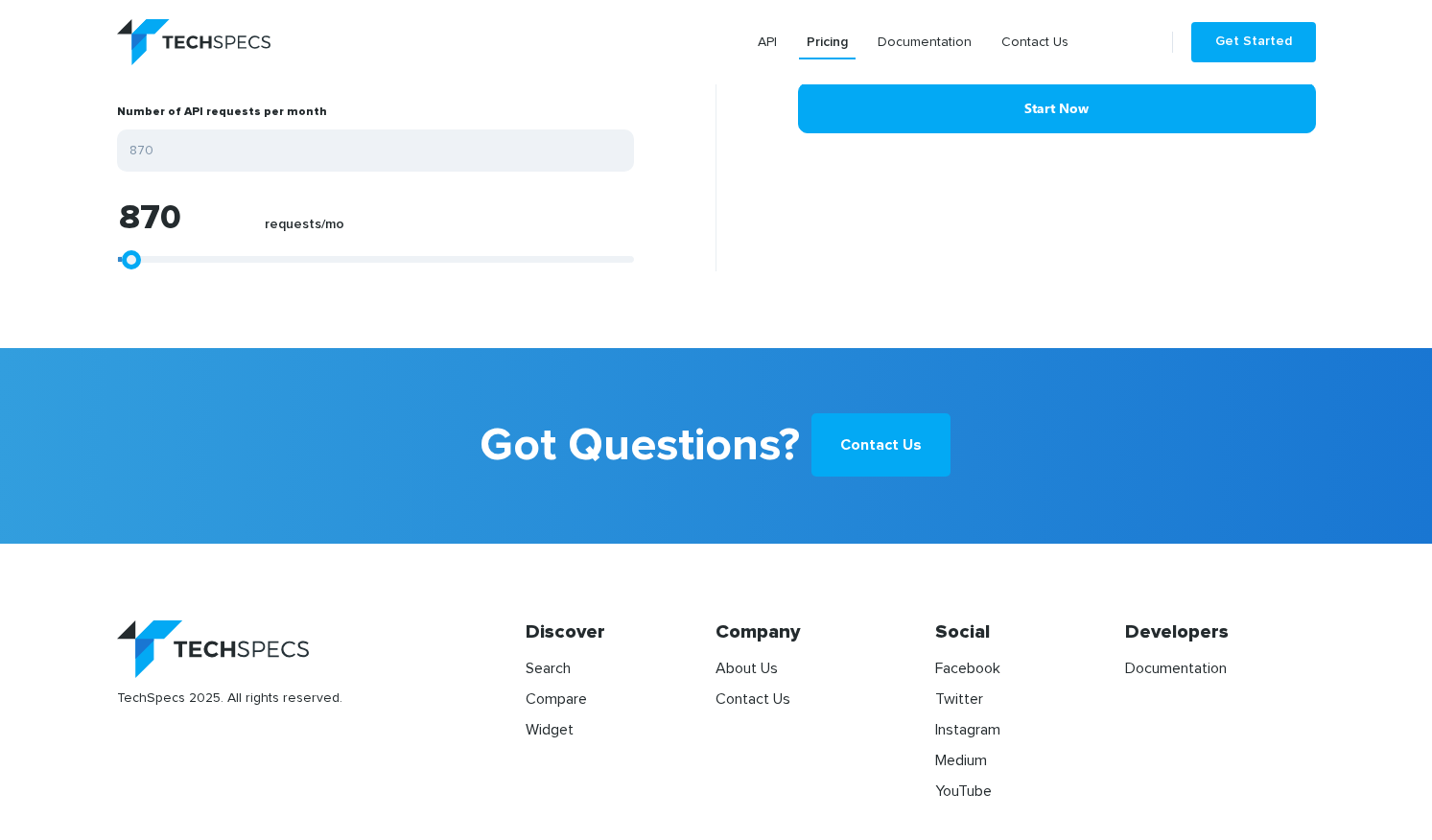
click at [546, 657] on li "Search" at bounding box center [620, 669] width 190 height 23
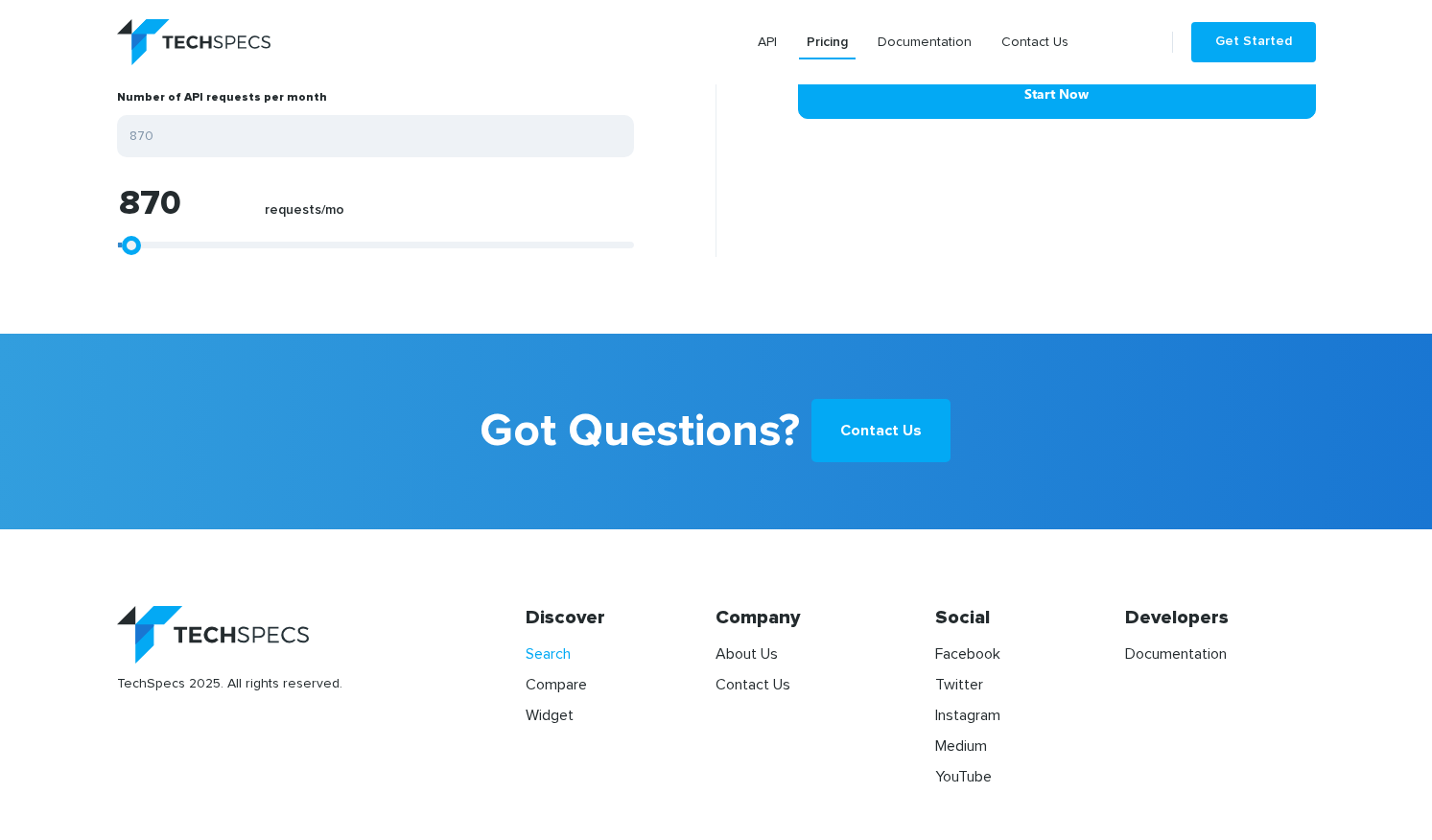
click at [546, 647] on link "Search" at bounding box center [548, 654] width 45 height 16
